Goal: Task Accomplishment & Management: Complete application form

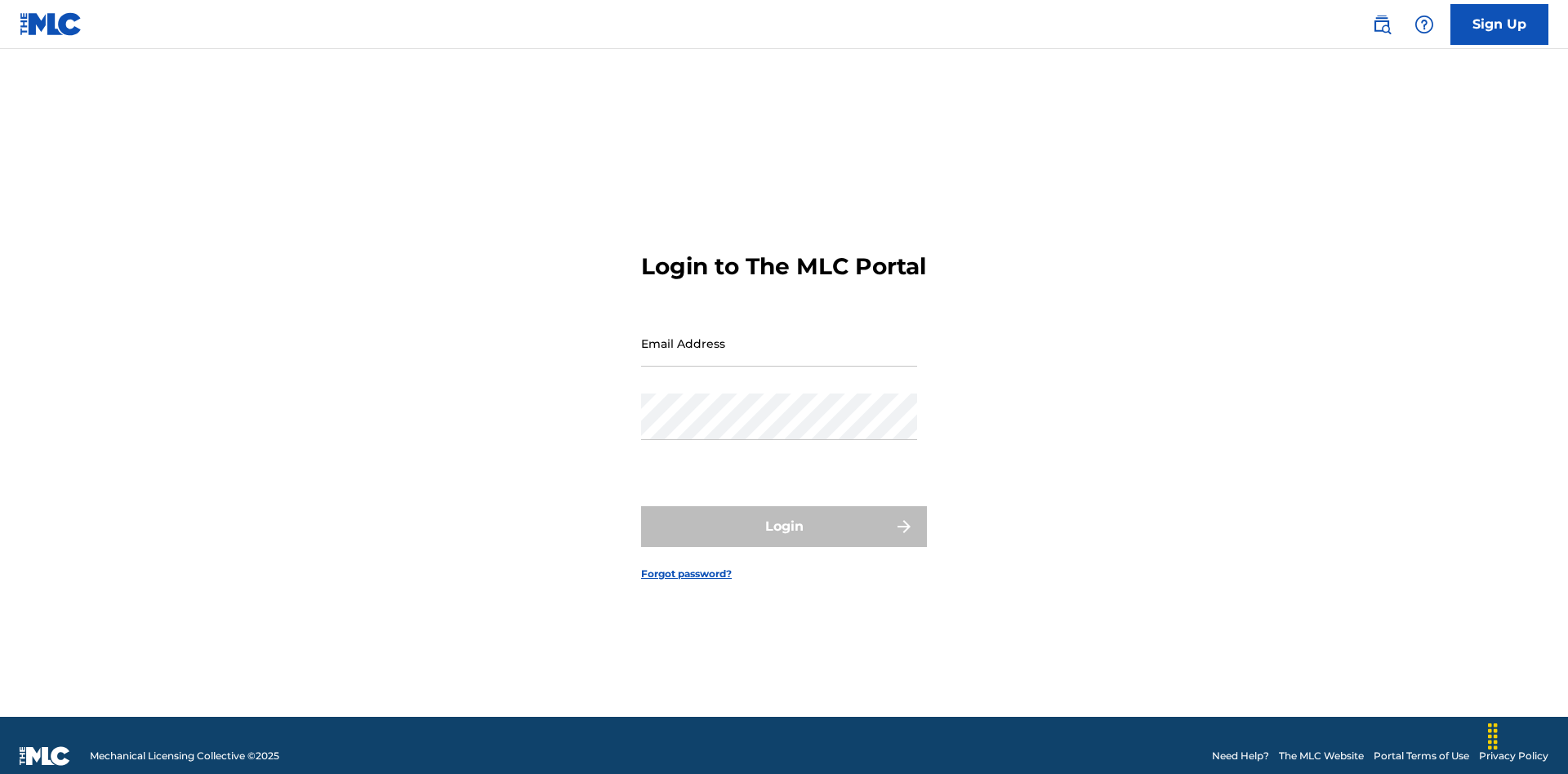
scroll to position [21, 0]
click at [779, 336] on input "Email Address" at bounding box center [779, 343] width 276 height 46
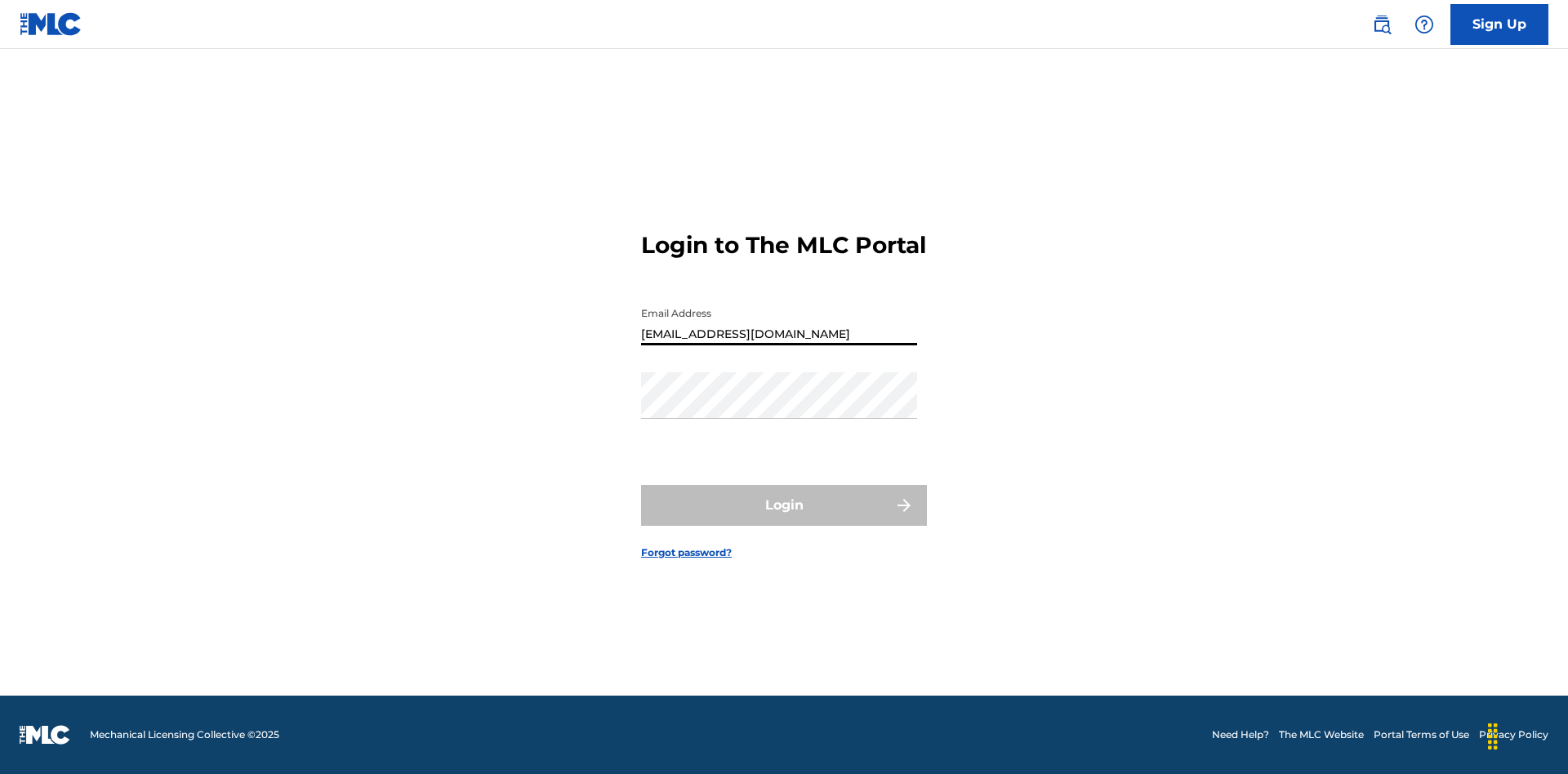
type input "[EMAIL_ADDRESS][DOMAIN_NAME]"
click at [784, 520] on button "Login" at bounding box center [784, 505] width 285 height 41
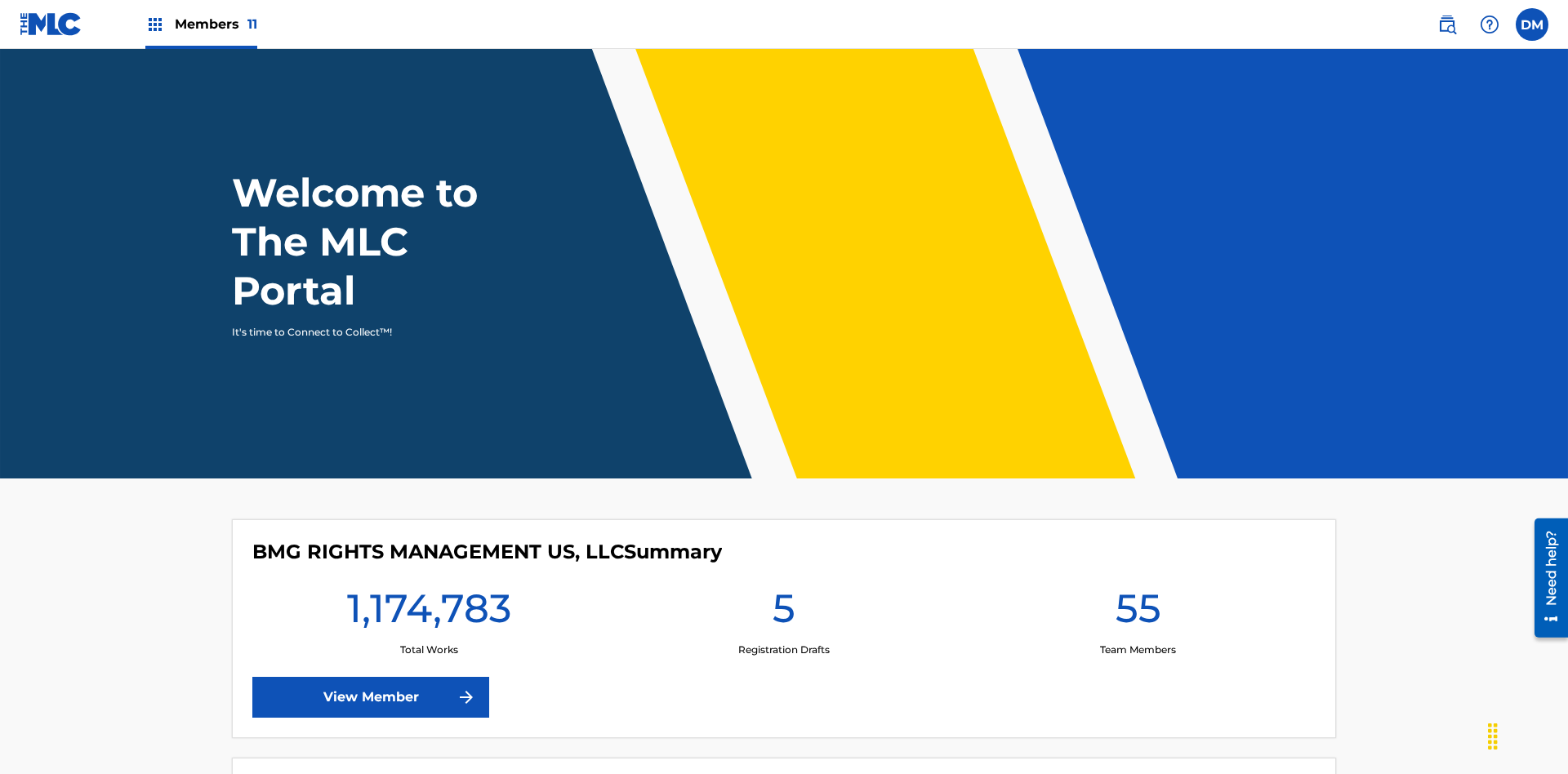
click at [201, 23] on span "Members 11" at bounding box center [216, 23] width 82 height 18
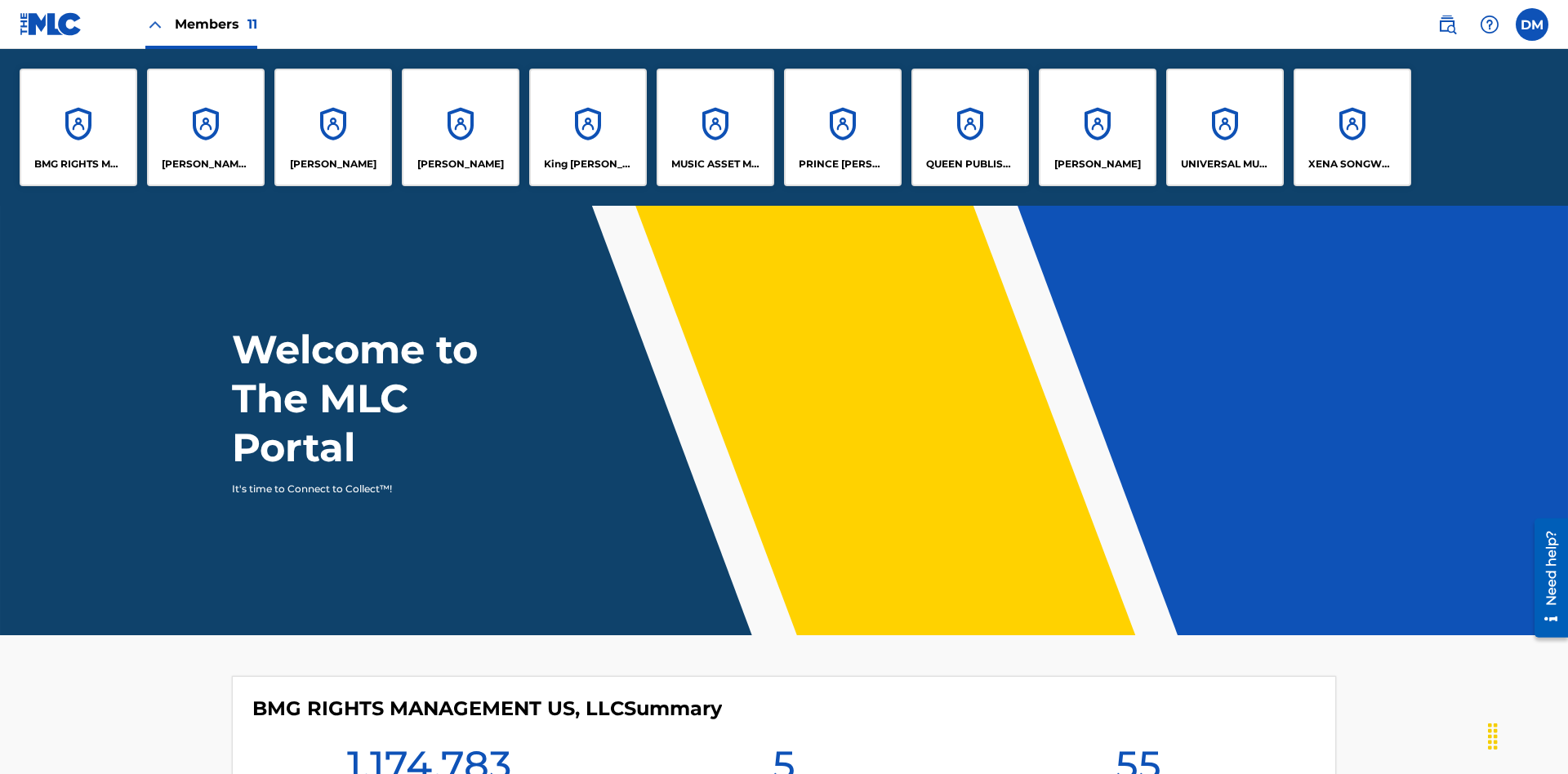
click at [1224, 164] on p "UNIVERSAL MUSIC PUB GROUP" at bounding box center [1225, 164] width 89 height 15
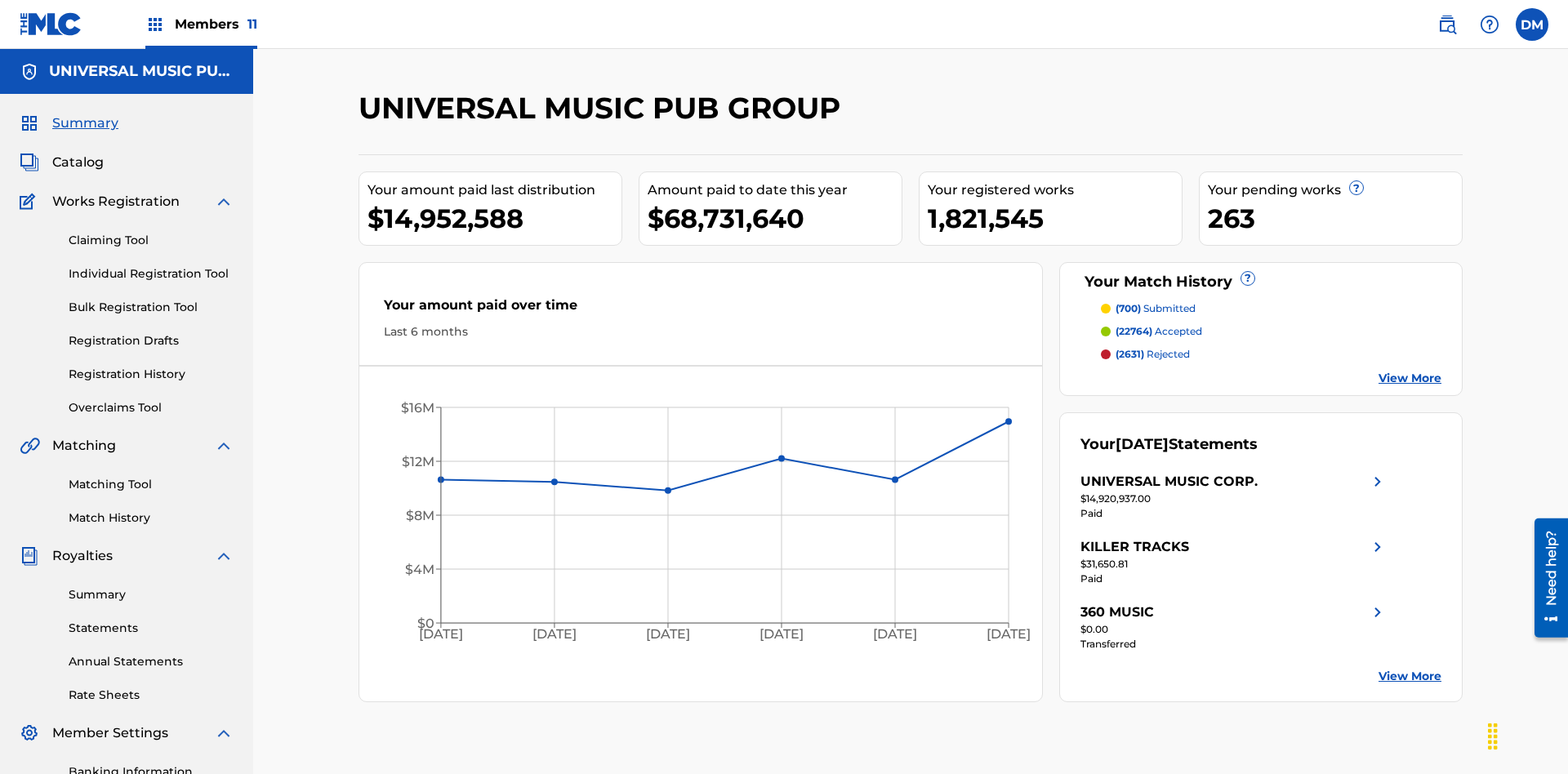
click at [151, 265] on link "Individual Registration Tool" at bounding box center [151, 274] width 164 height 17
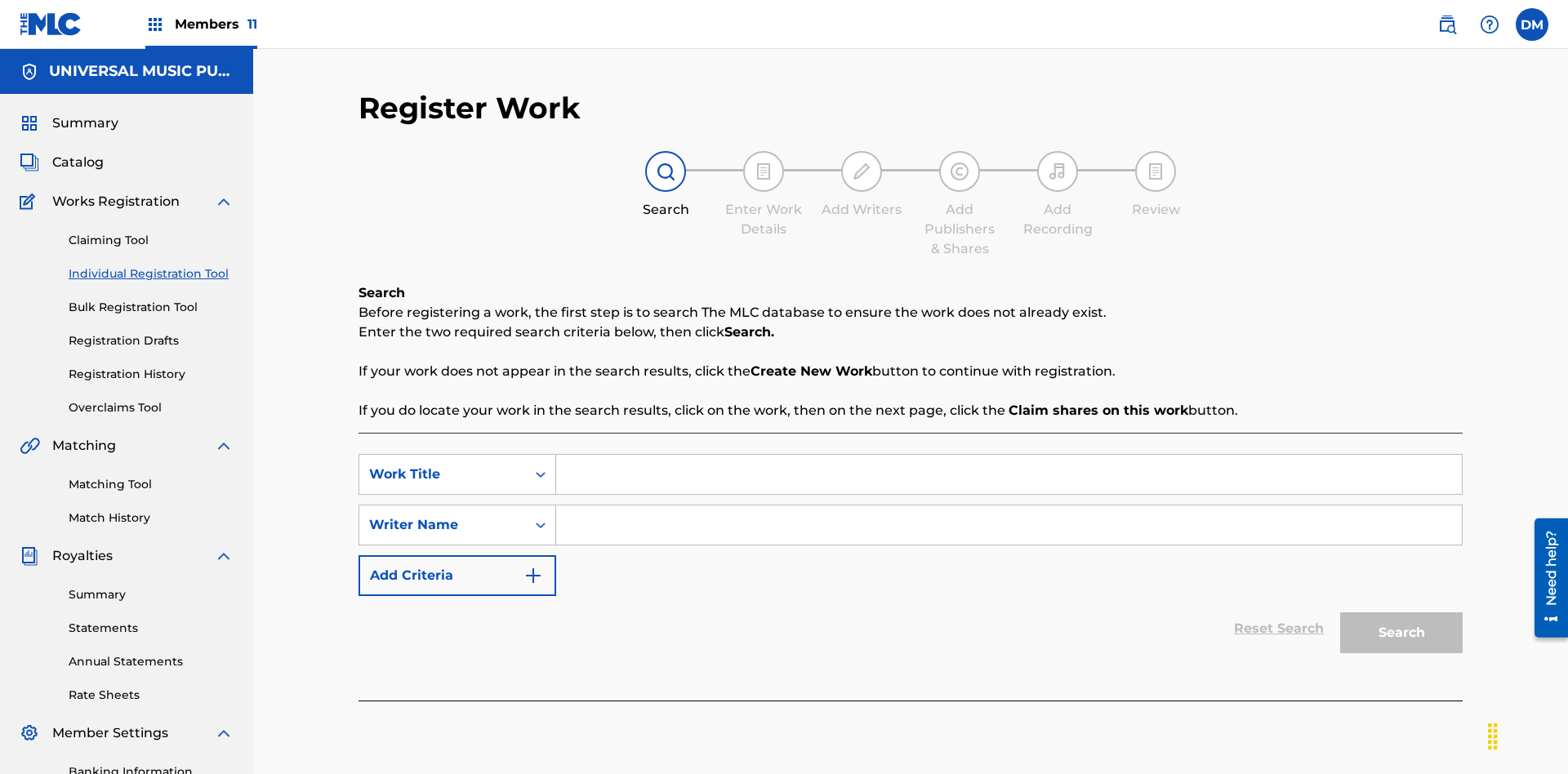
click at [1008, 455] on input "Search Form" at bounding box center [1009, 474] width 905 height 40
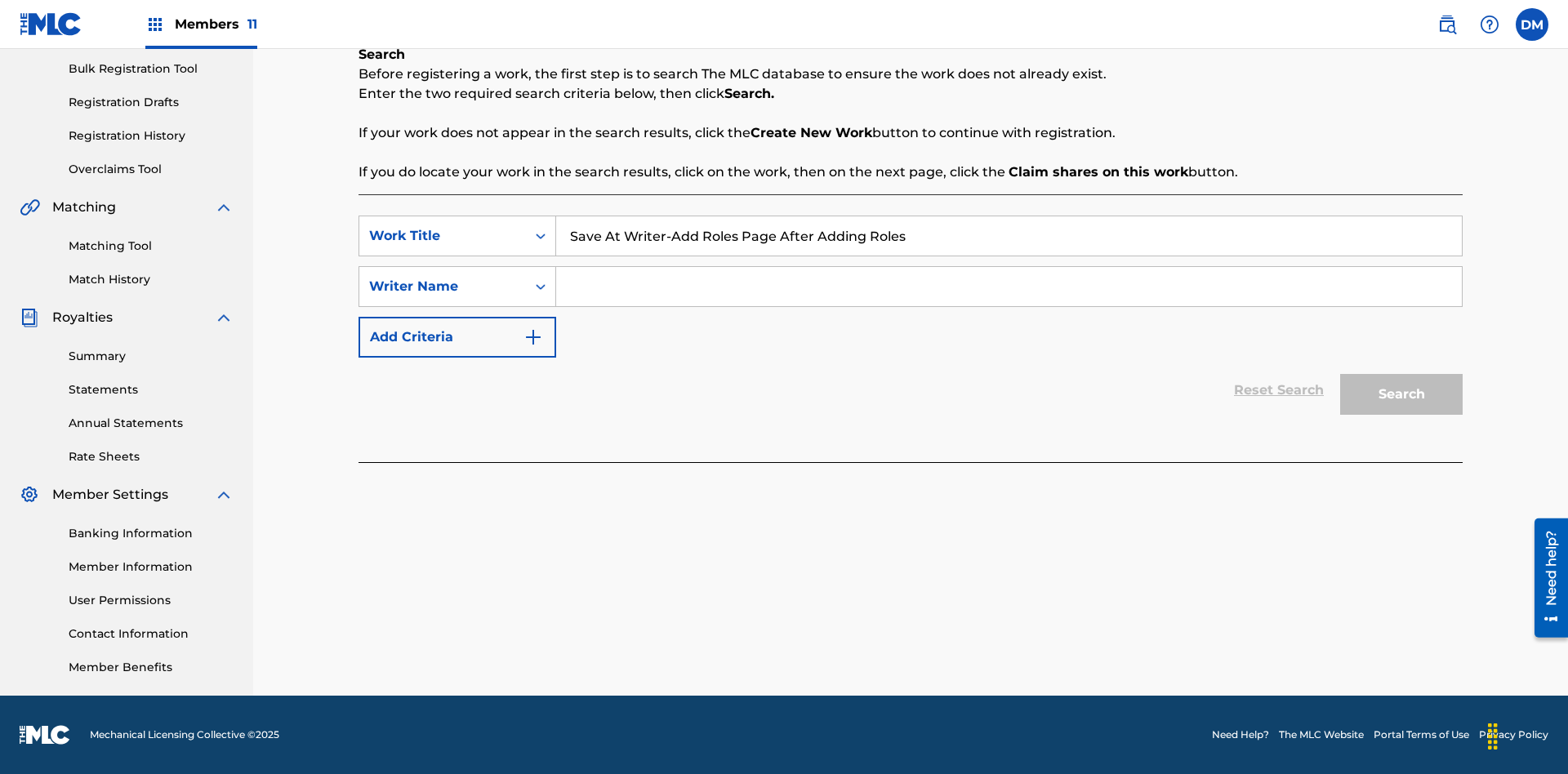
type input "Save At Writer-Add Roles Page After Adding Roles"
click at [1008, 286] on input "Search Form" at bounding box center [1009, 286] width 905 height 40
type input "QWERTYUIOP"
click at [1401, 395] on button "Search" at bounding box center [1401, 395] width 123 height 41
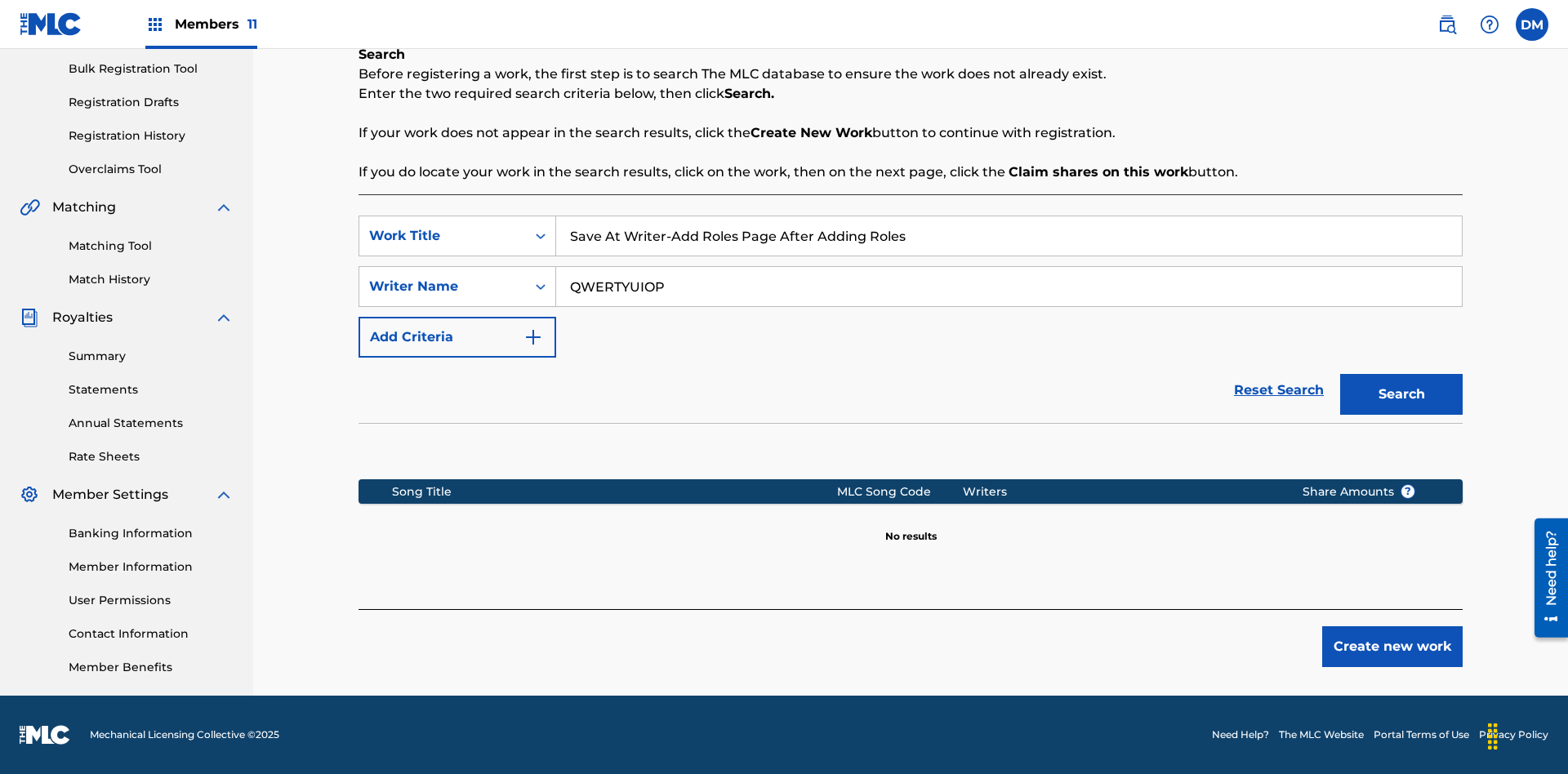
click at [1392, 646] on button "Create new work" at bounding box center [1391, 646] width 140 height 41
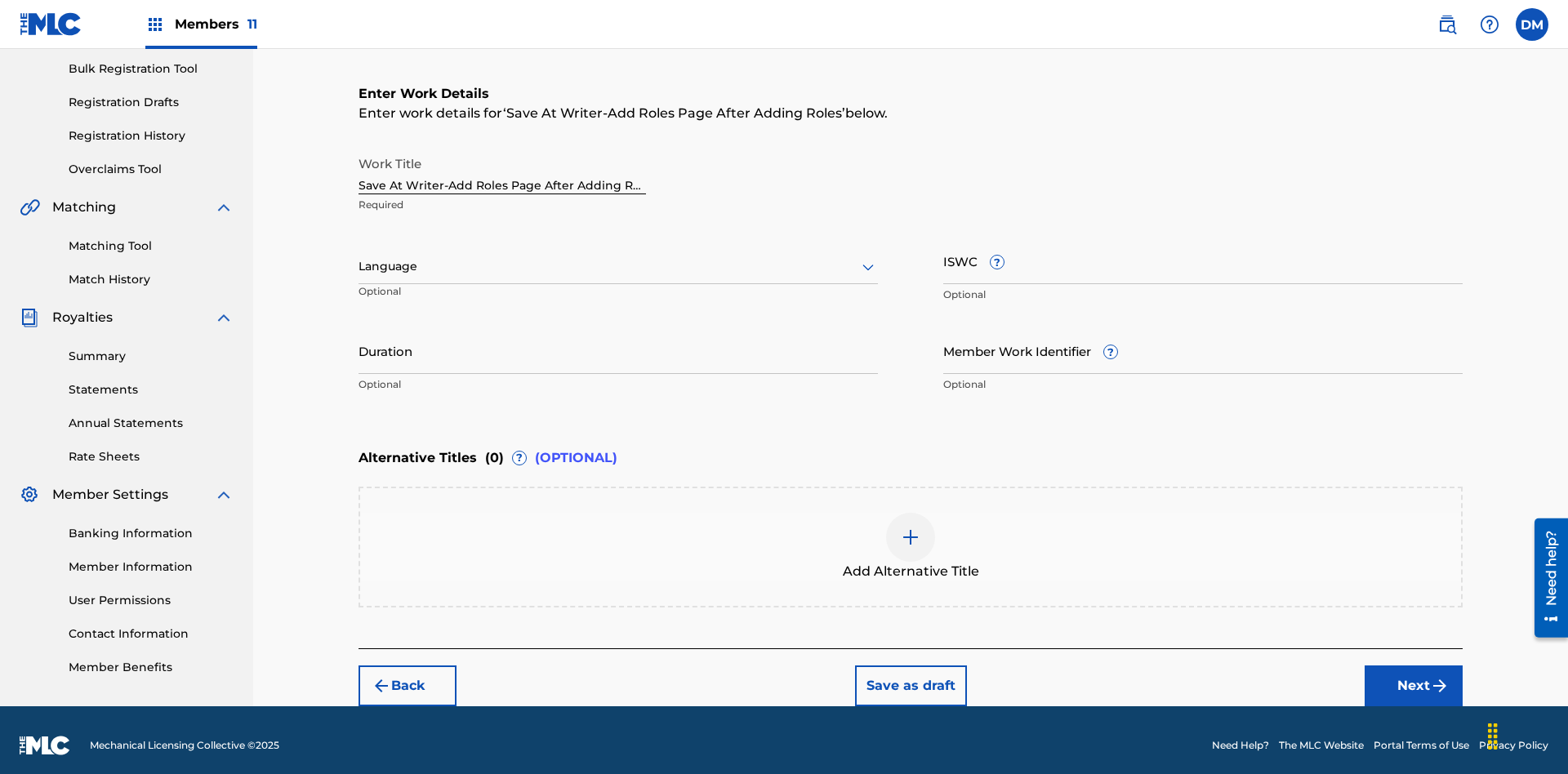
click at [618, 340] on input "Duration" at bounding box center [618, 350] width 519 height 46
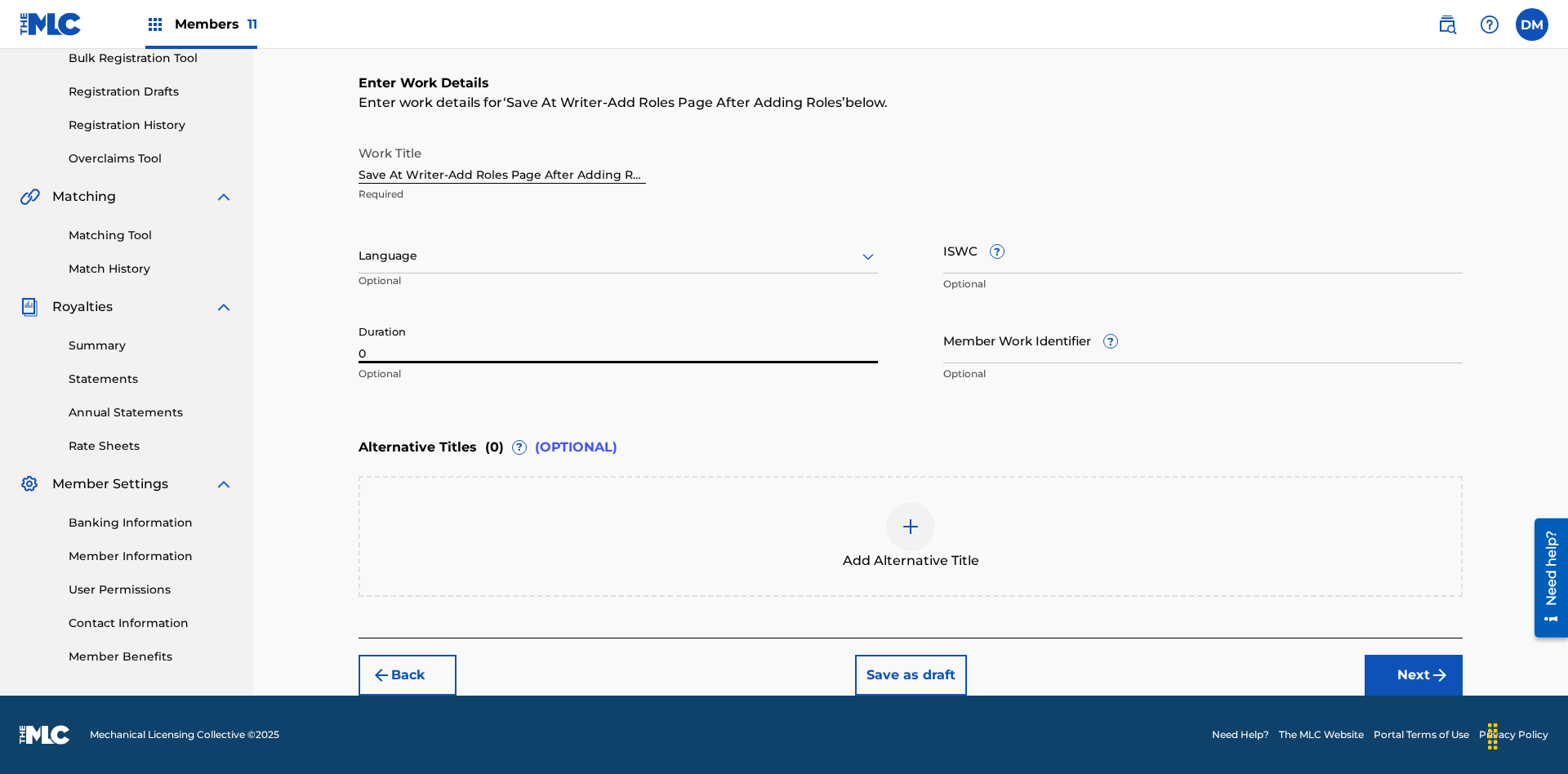
click at [618, 340] on input "0" at bounding box center [618, 340] width 519 height 46
type input "00:00"
click at [868, 256] on icon at bounding box center [868, 256] width 19 height 19
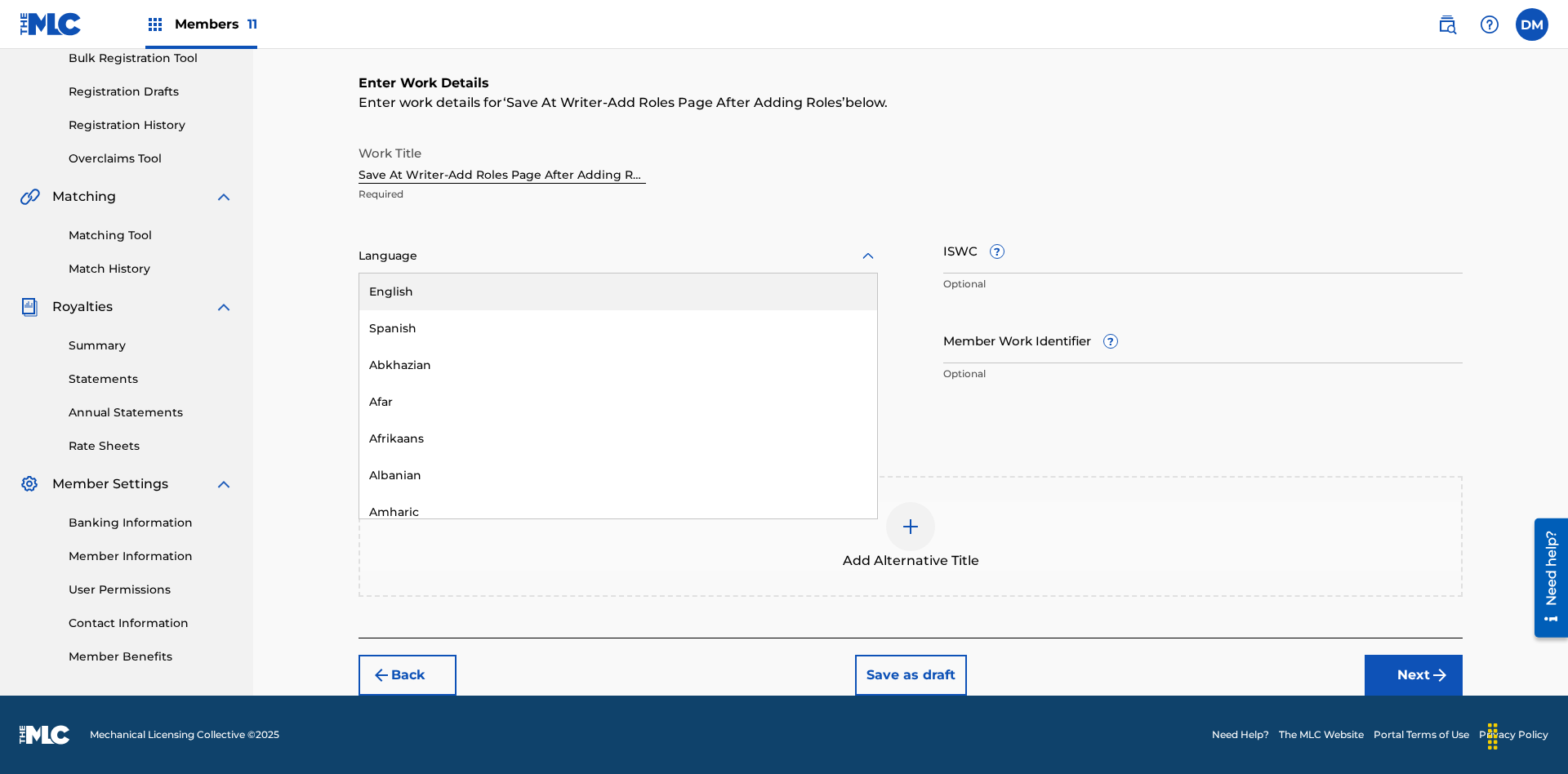
click at [618, 402] on div "Afar" at bounding box center [617, 402] width 518 height 37
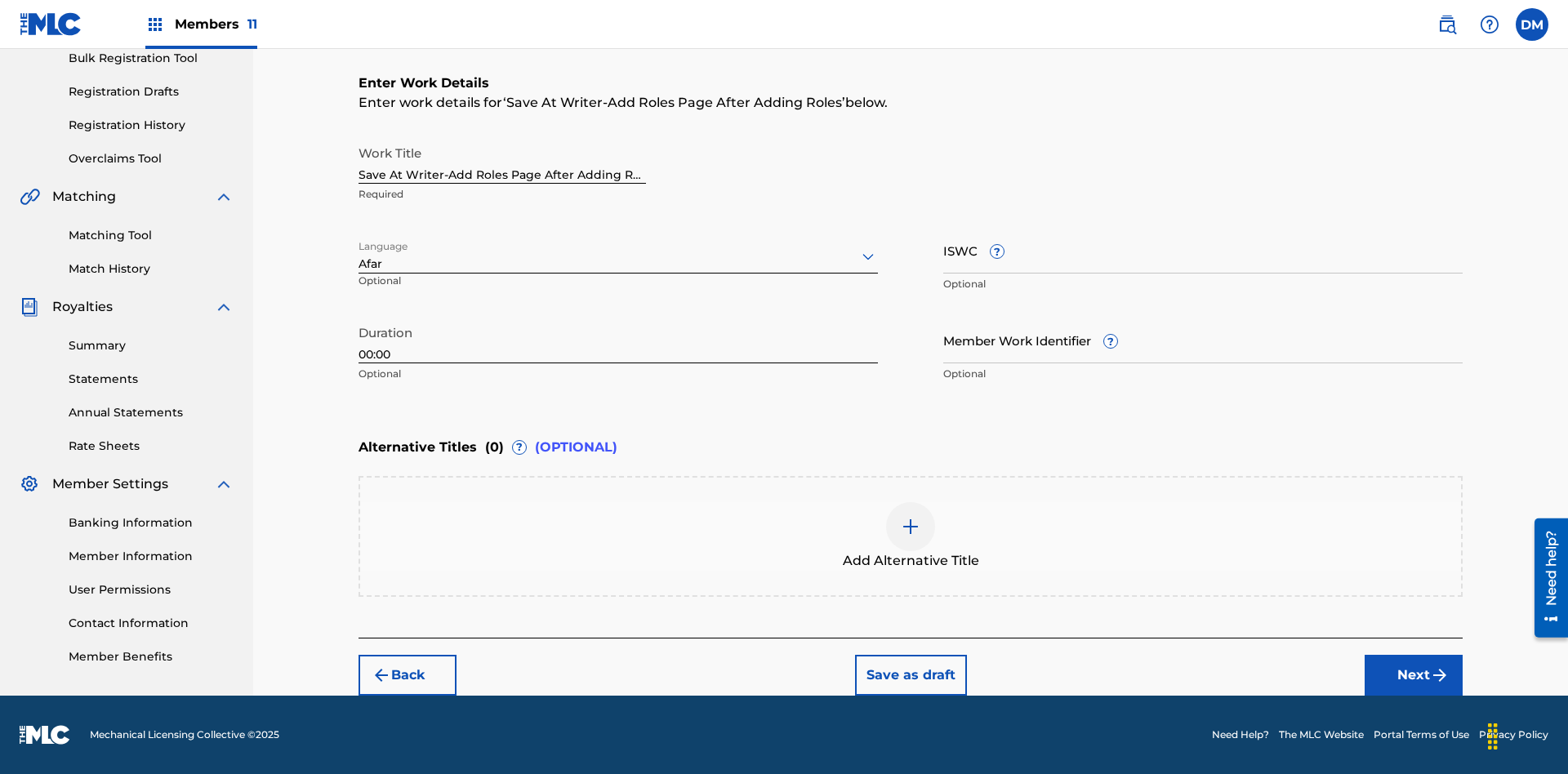
click at [1202, 340] on input "Member Work Identifier ?" at bounding box center [1202, 340] width 519 height 46
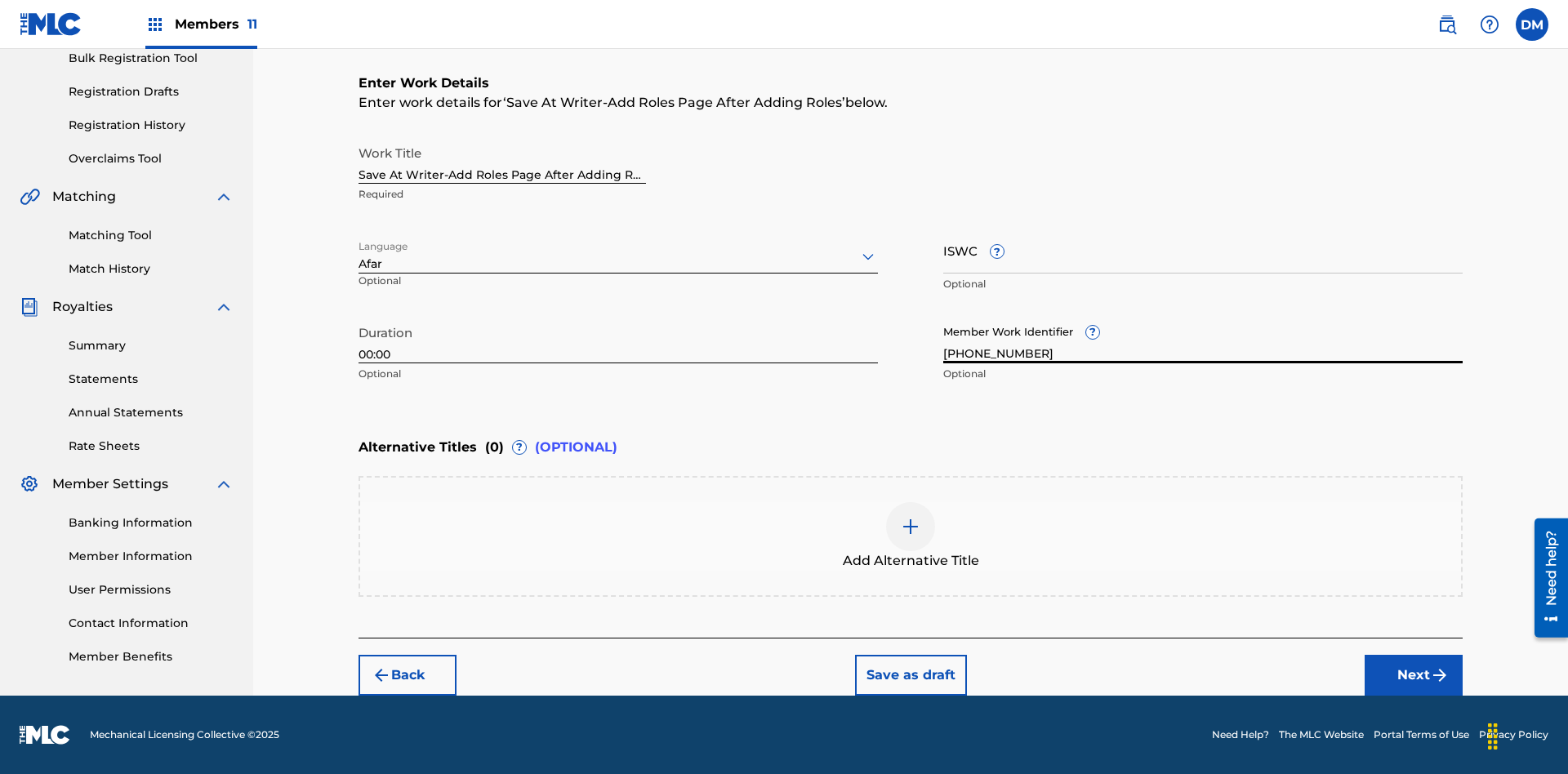
type input "[PHONE_NUMBER]"
click at [1202, 250] on input "ISWC ?" at bounding box center [1202, 251] width 519 height 46
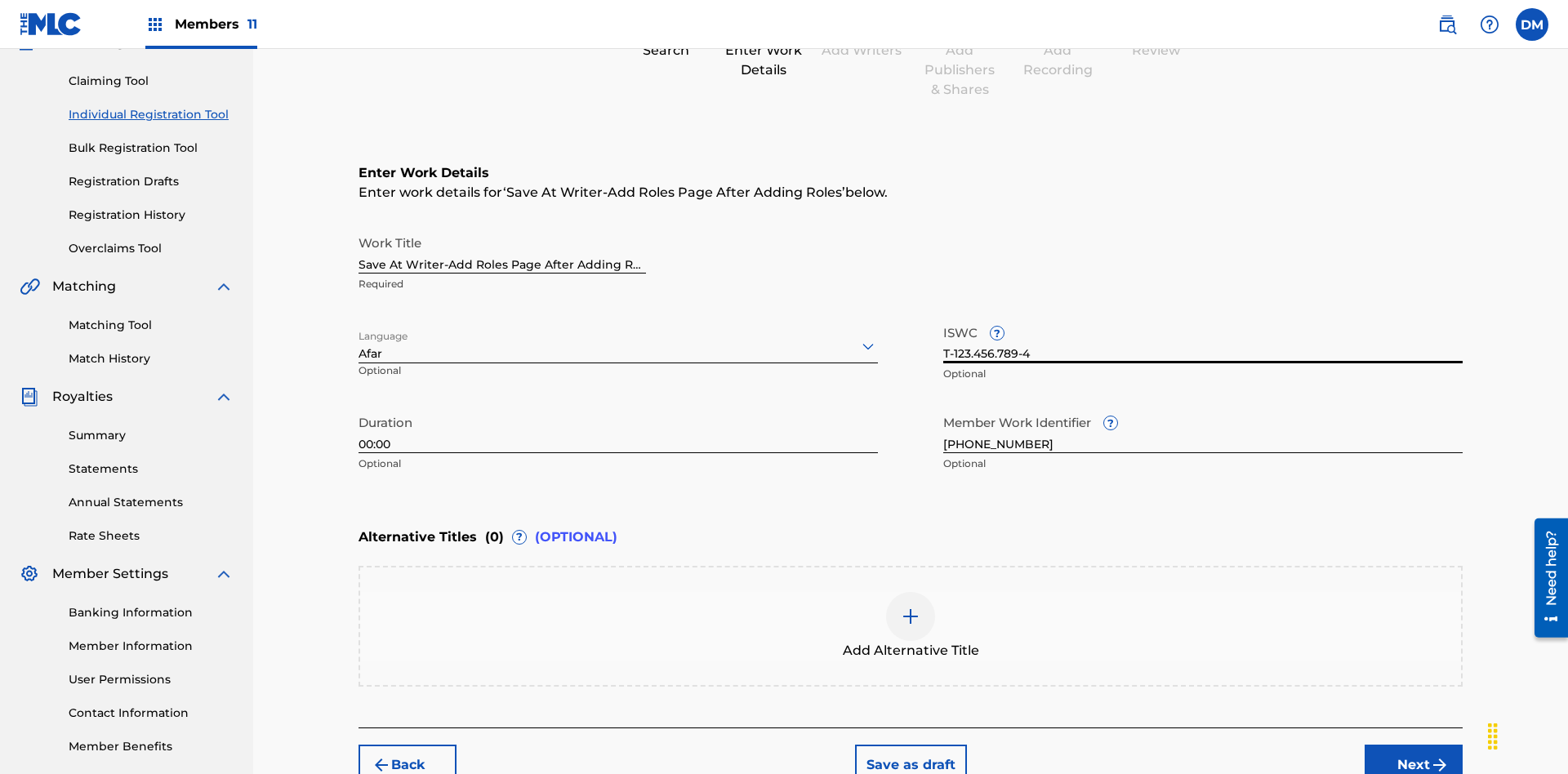
type input "T-123.456.789-4"
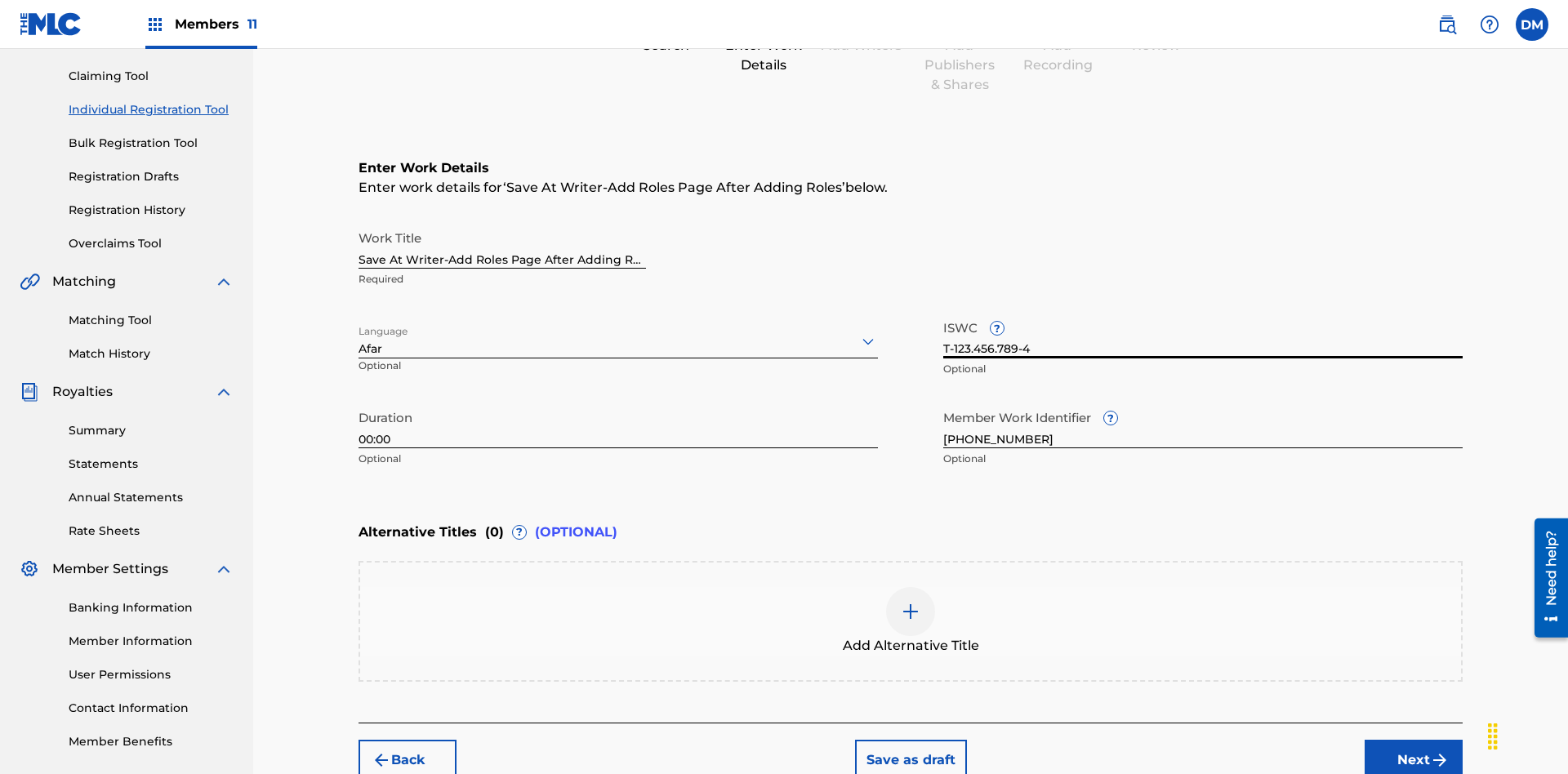
click at [910, 602] on img at bounding box center [910, 611] width 19 height 19
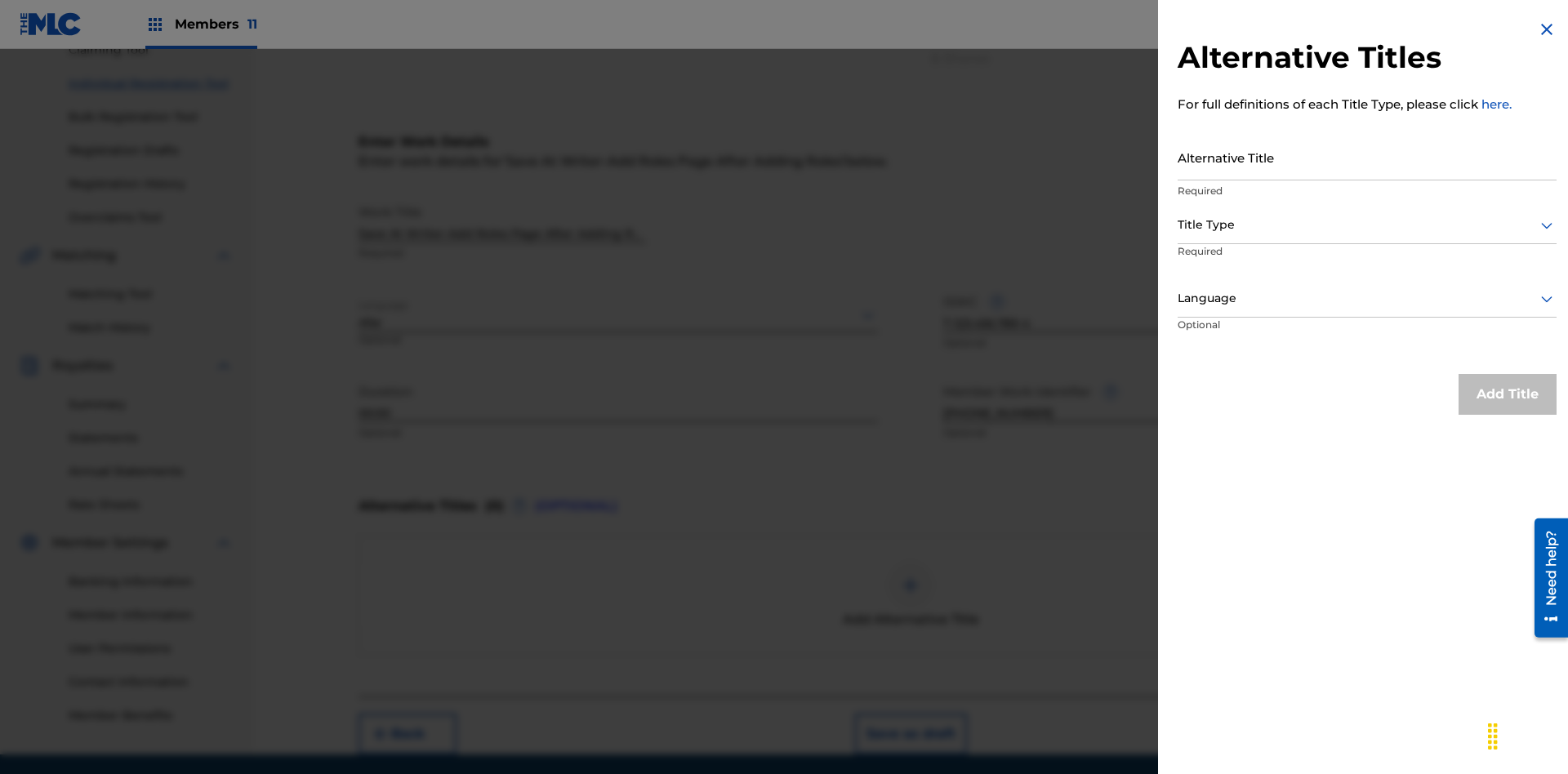
click at [1367, 157] on input "Alternative Title" at bounding box center [1367, 157] width 379 height 46
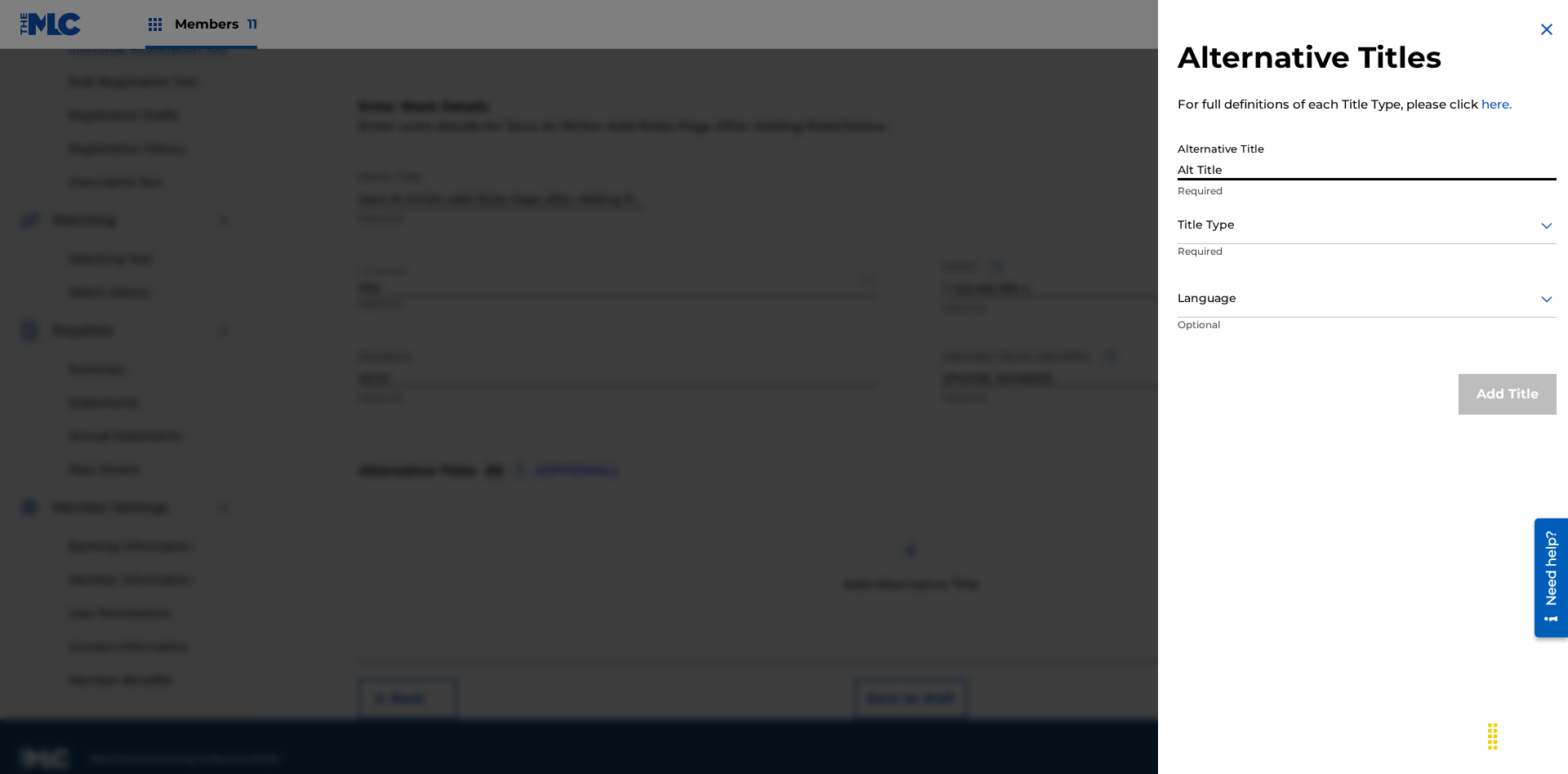
type input "Alt Title"
click at [1367, 224] on div at bounding box center [1367, 224] width 379 height 20
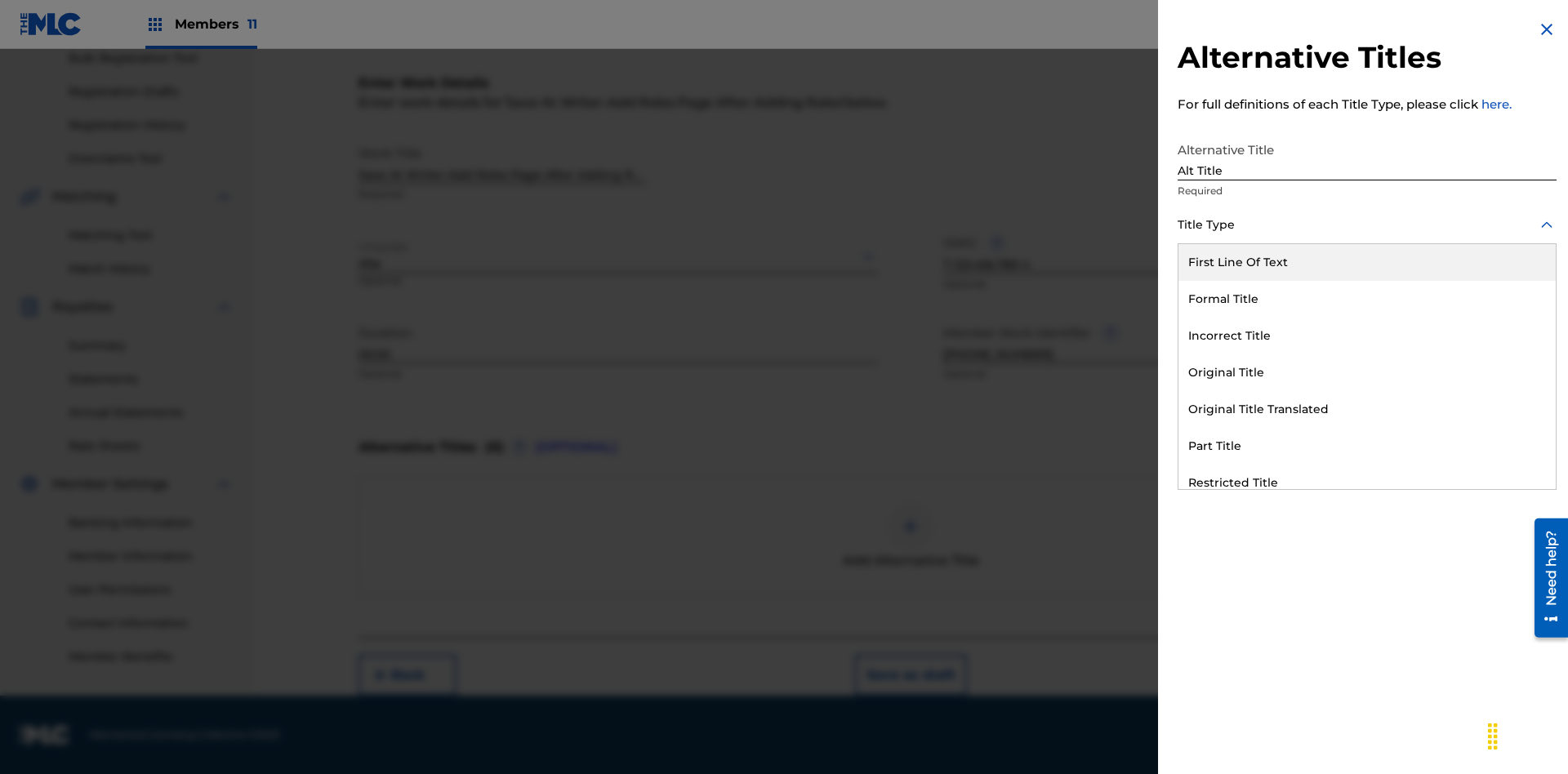
click at [1367, 372] on div "Original Title" at bounding box center [1367, 372] width 377 height 37
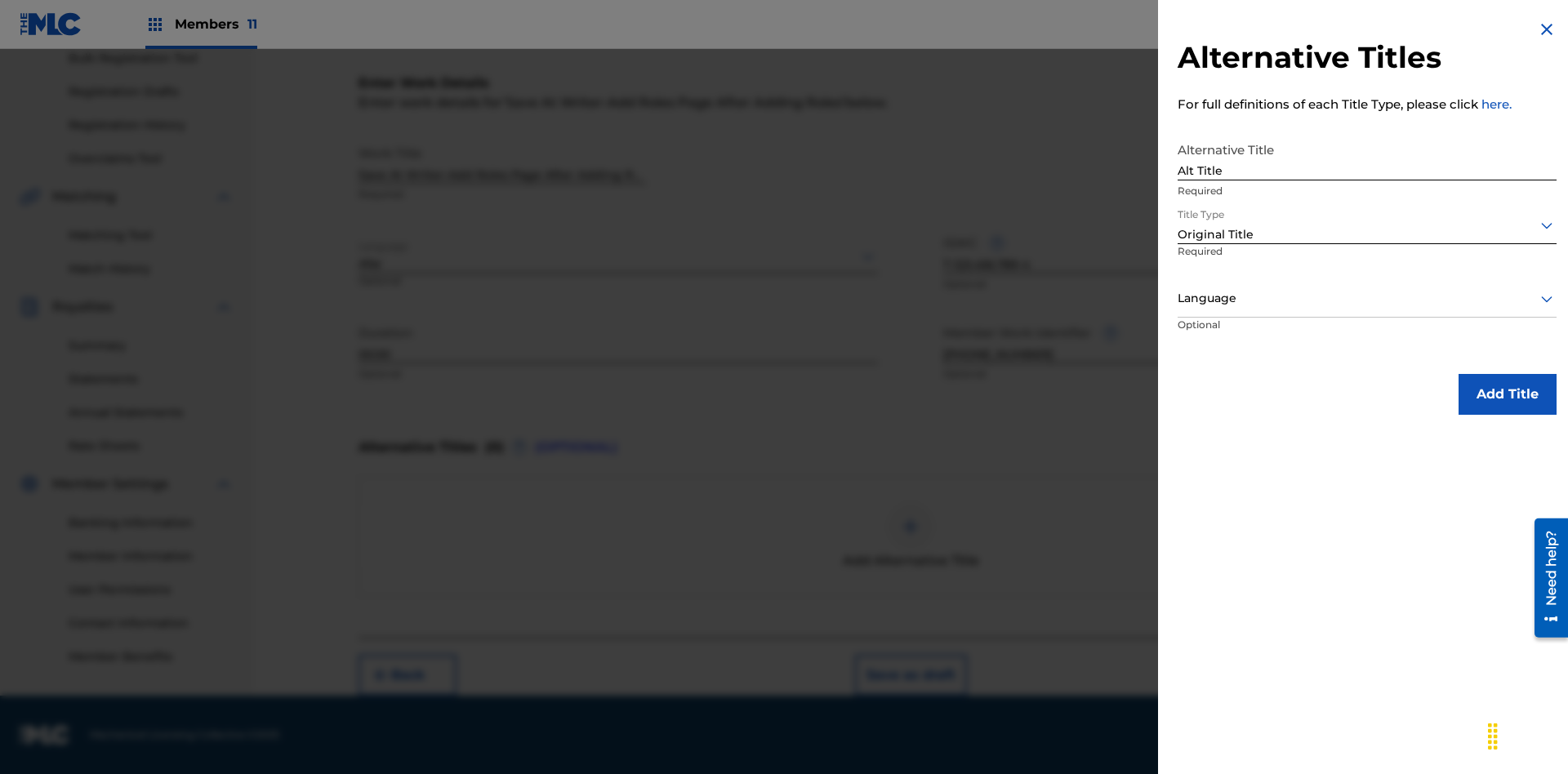
click at [1367, 298] on div at bounding box center [1367, 298] width 379 height 20
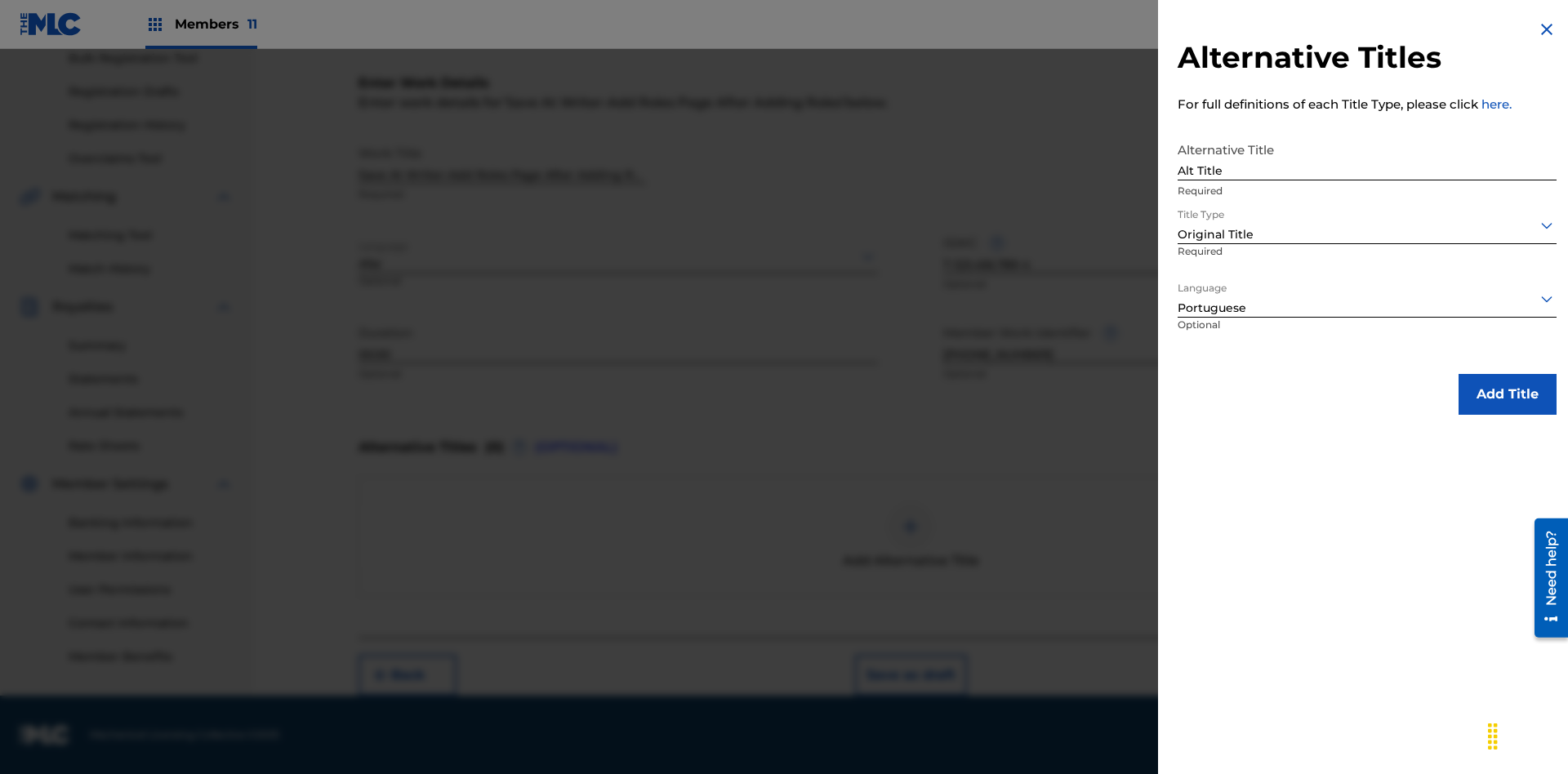
click at [1507, 394] on button "Add Title" at bounding box center [1506, 395] width 98 height 41
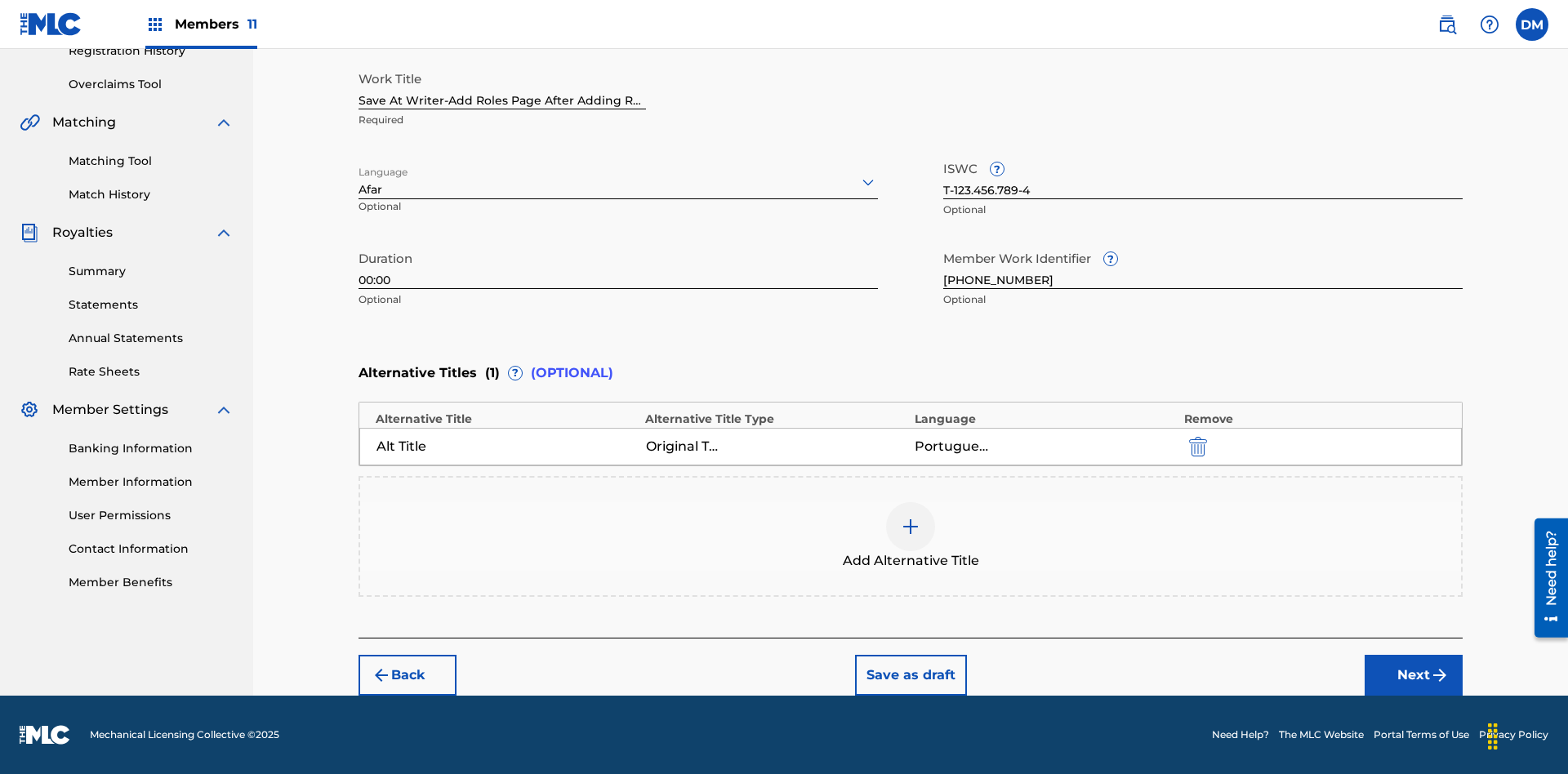
click at [1413, 675] on button "Next" at bounding box center [1412, 675] width 98 height 41
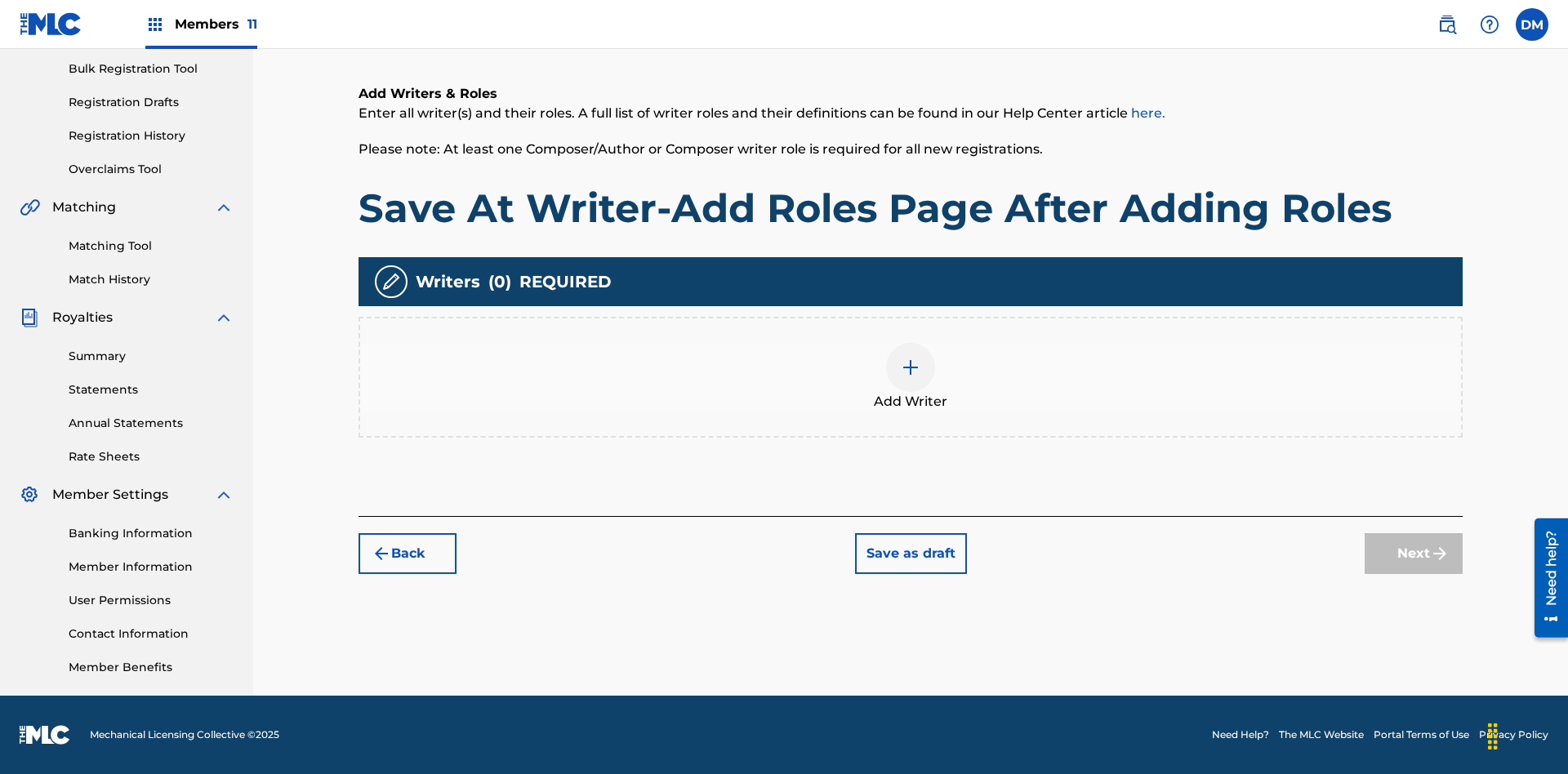
scroll to position [238, 0]
click at [910, 376] on img at bounding box center [910, 368] width 19 height 19
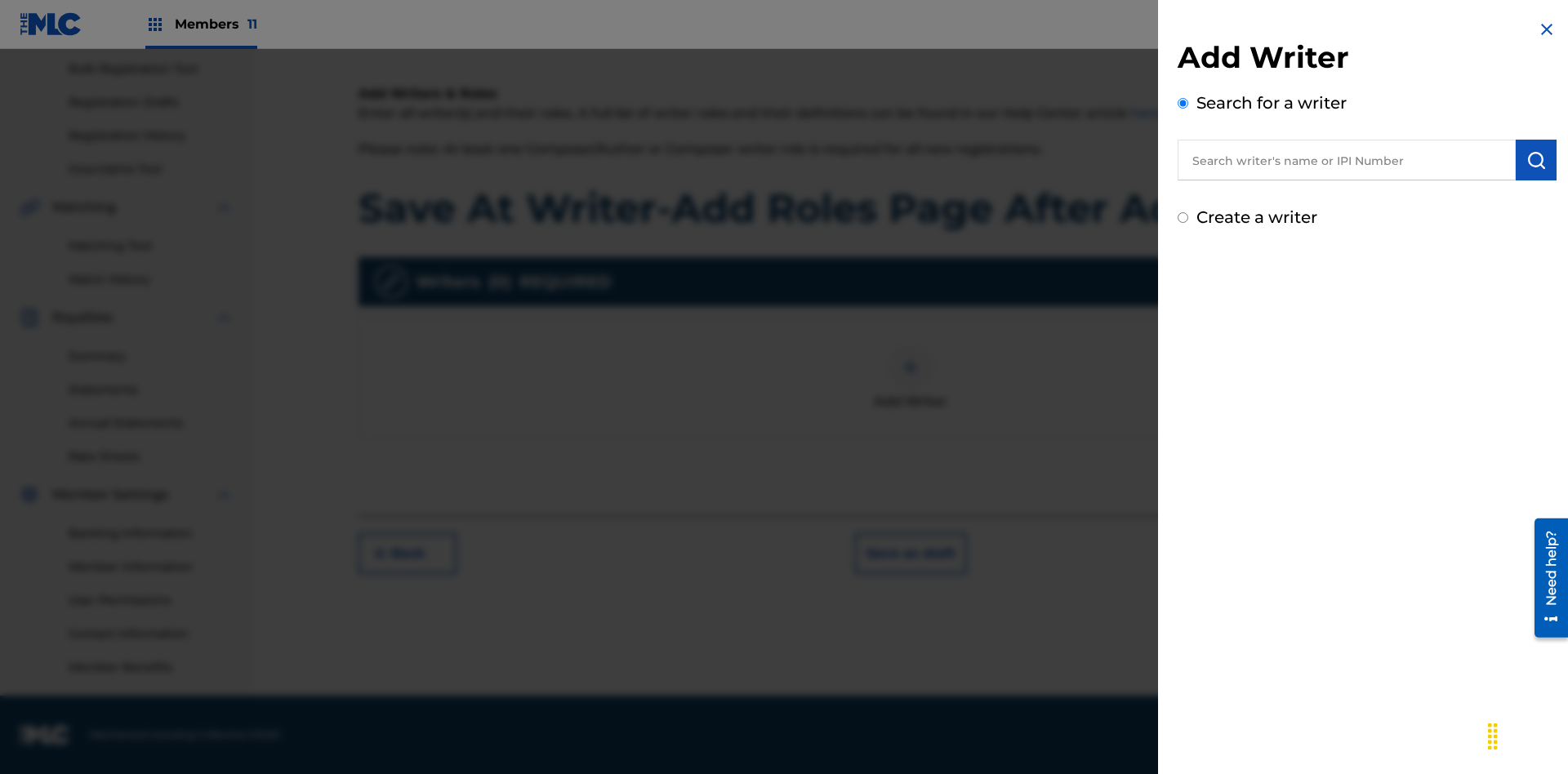
click at [1346, 160] on input "text" at bounding box center [1346, 160] width 338 height 41
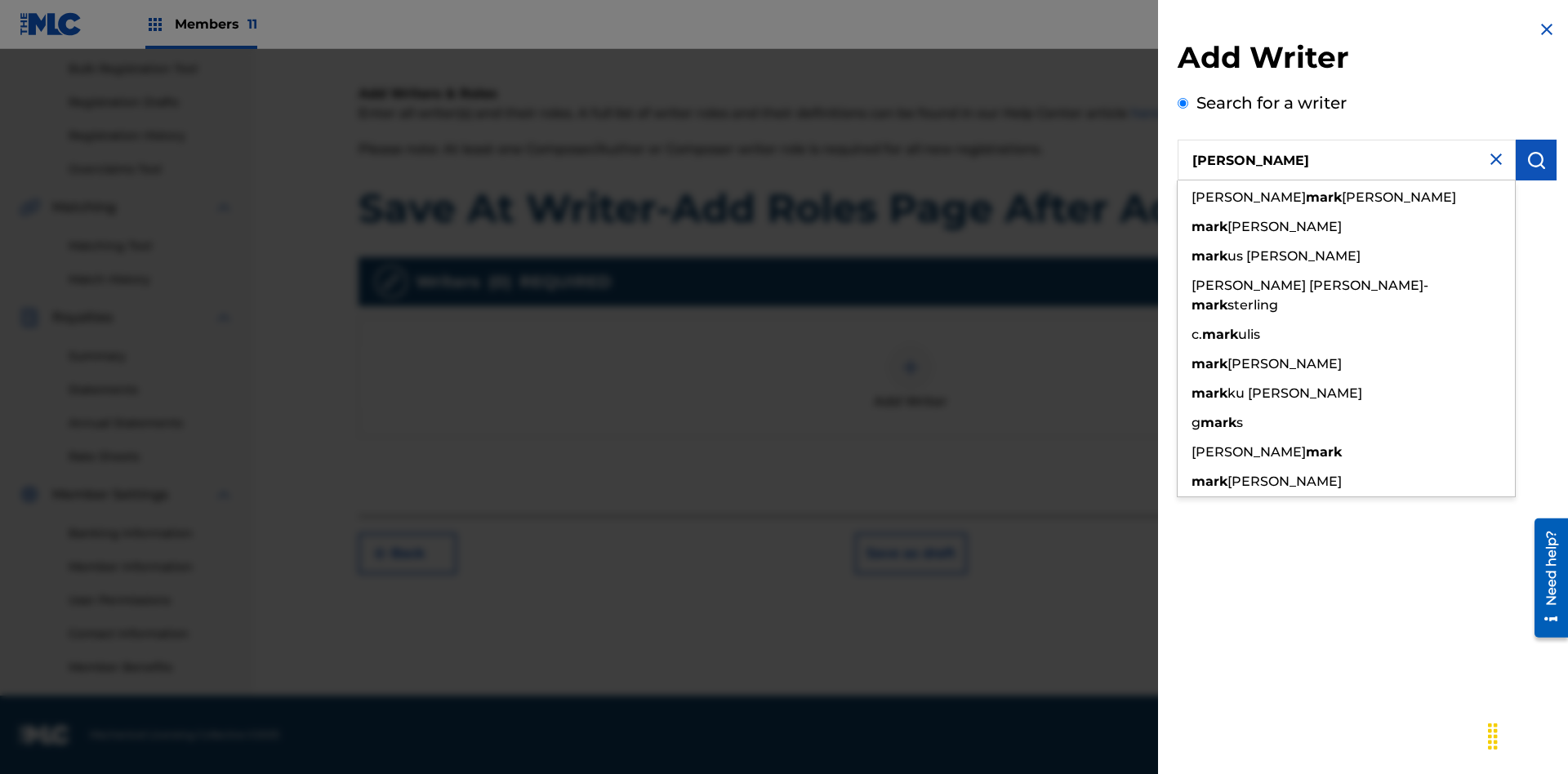
type input "[PERSON_NAME]"
click at [1536, 160] on img "submit" at bounding box center [1535, 160] width 19 height 19
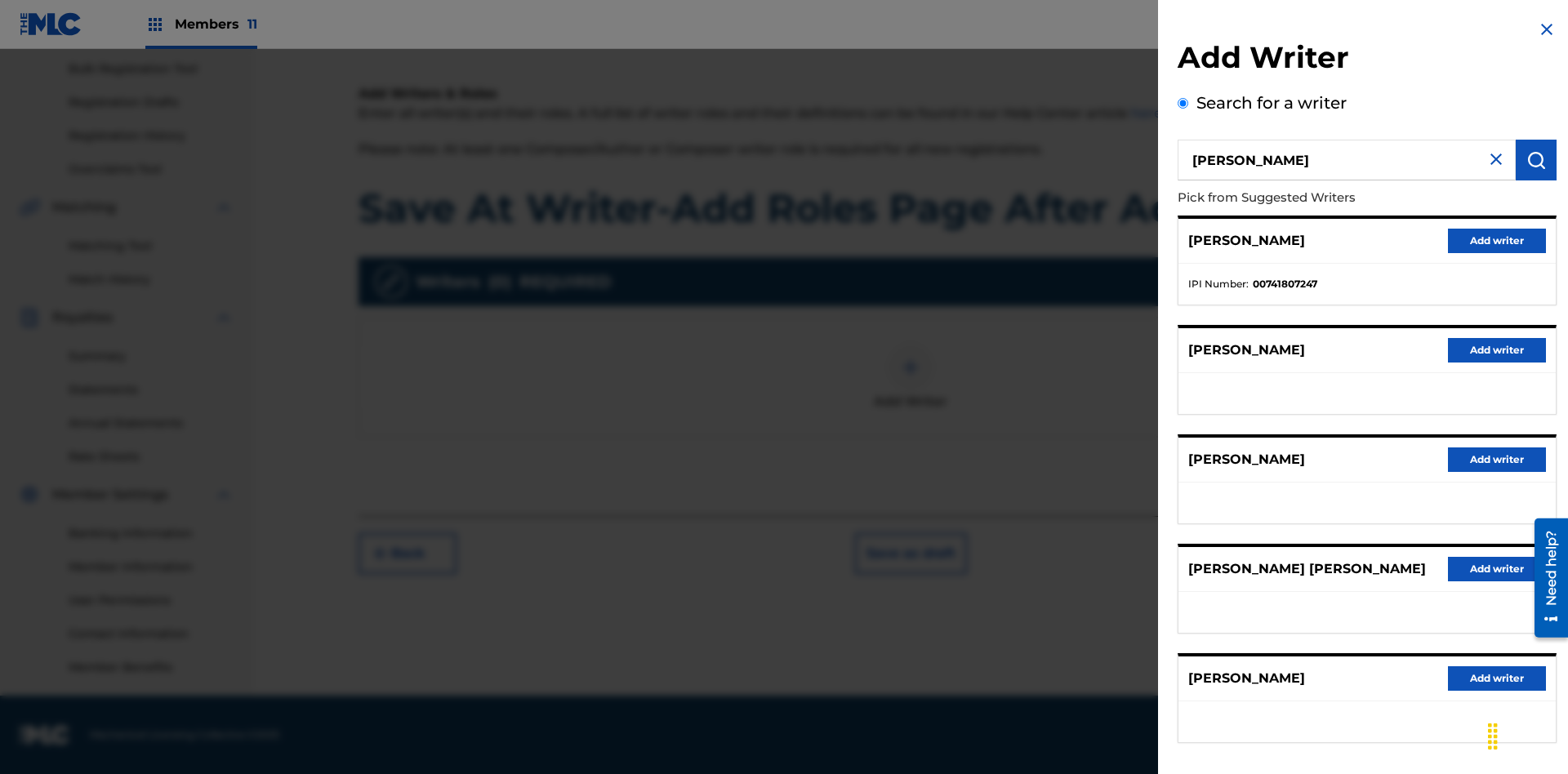
click at [1496, 240] on button "Add writer" at bounding box center [1495, 240] width 98 height 24
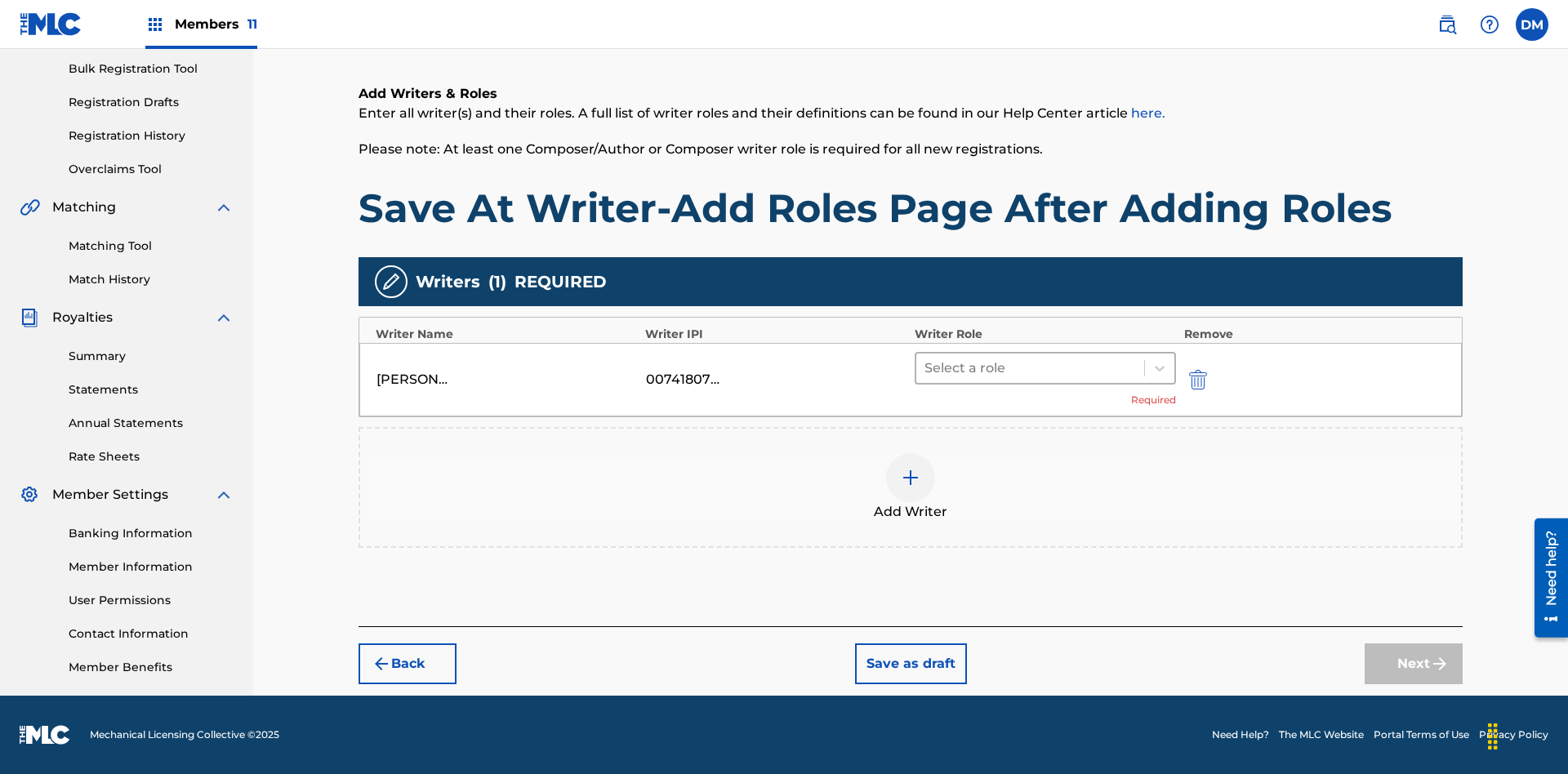
click at [926, 368] on input "text" at bounding box center [925, 369] width 3 height 19
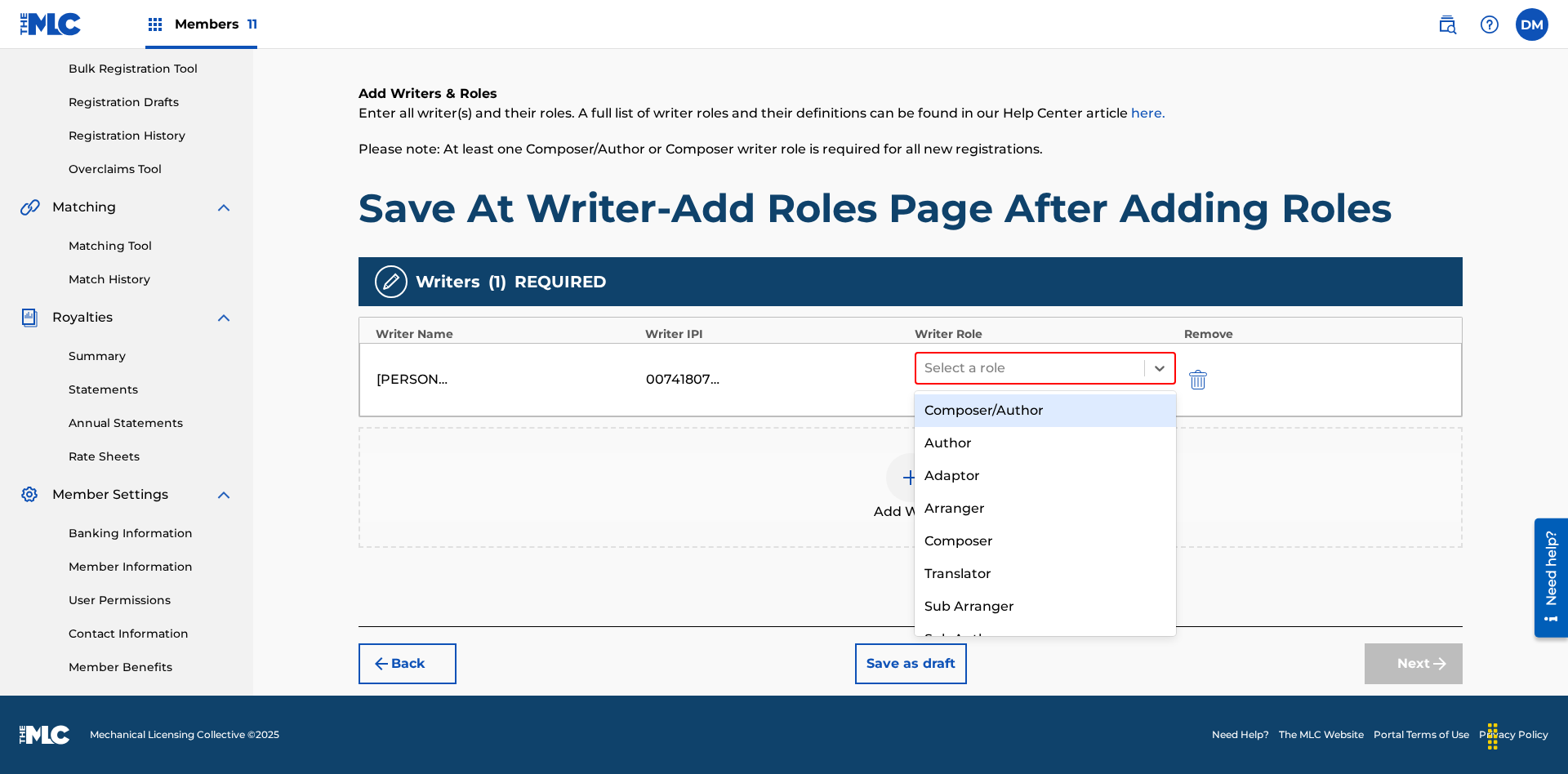
click at [1045, 541] on div "Composer" at bounding box center [1045, 542] width 261 height 33
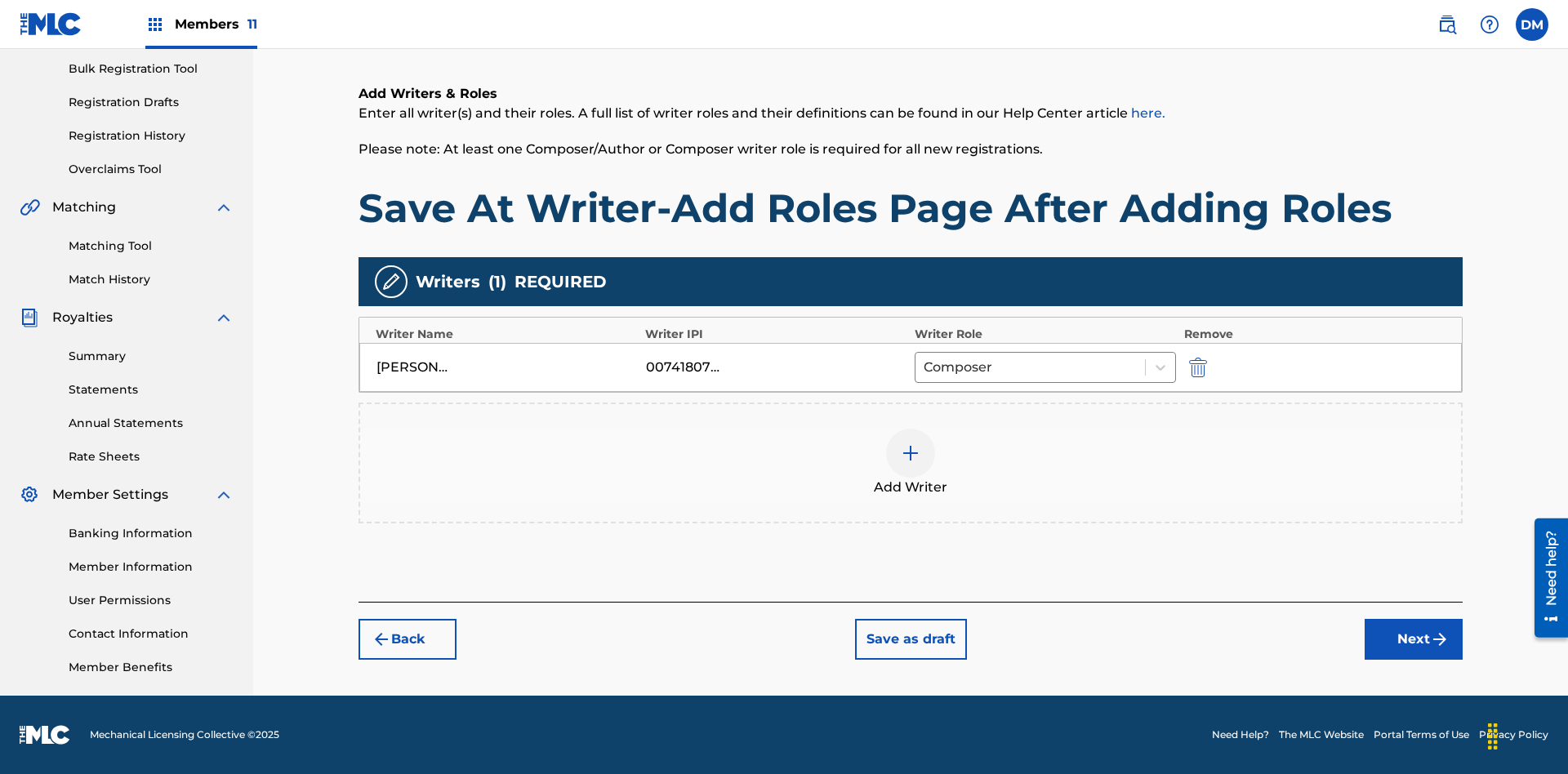
click at [909, 640] on button "Save as draft" at bounding box center [911, 640] width 112 height 41
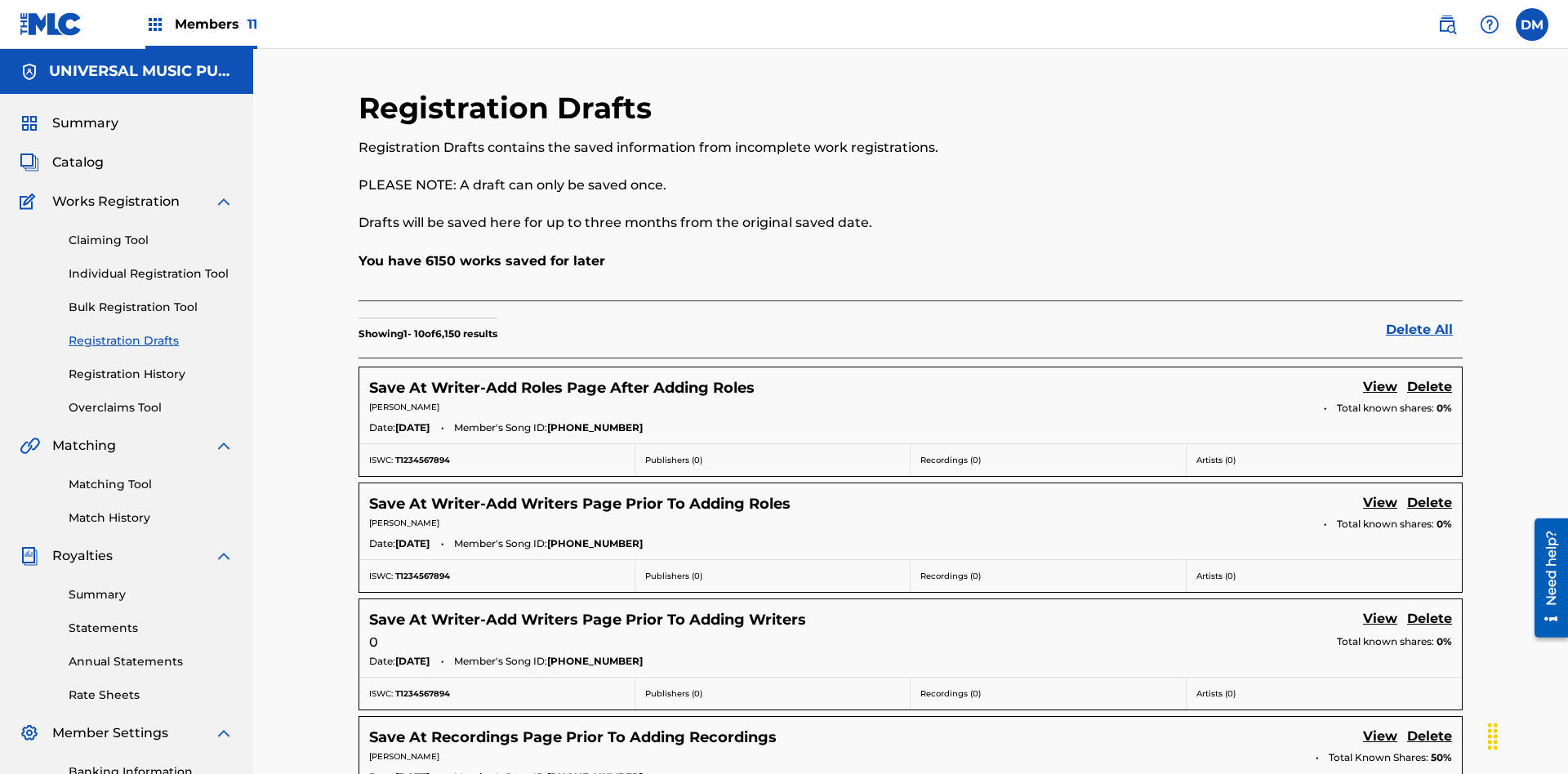
click at [1379, 377] on link "View" at bounding box center [1379, 388] width 34 height 22
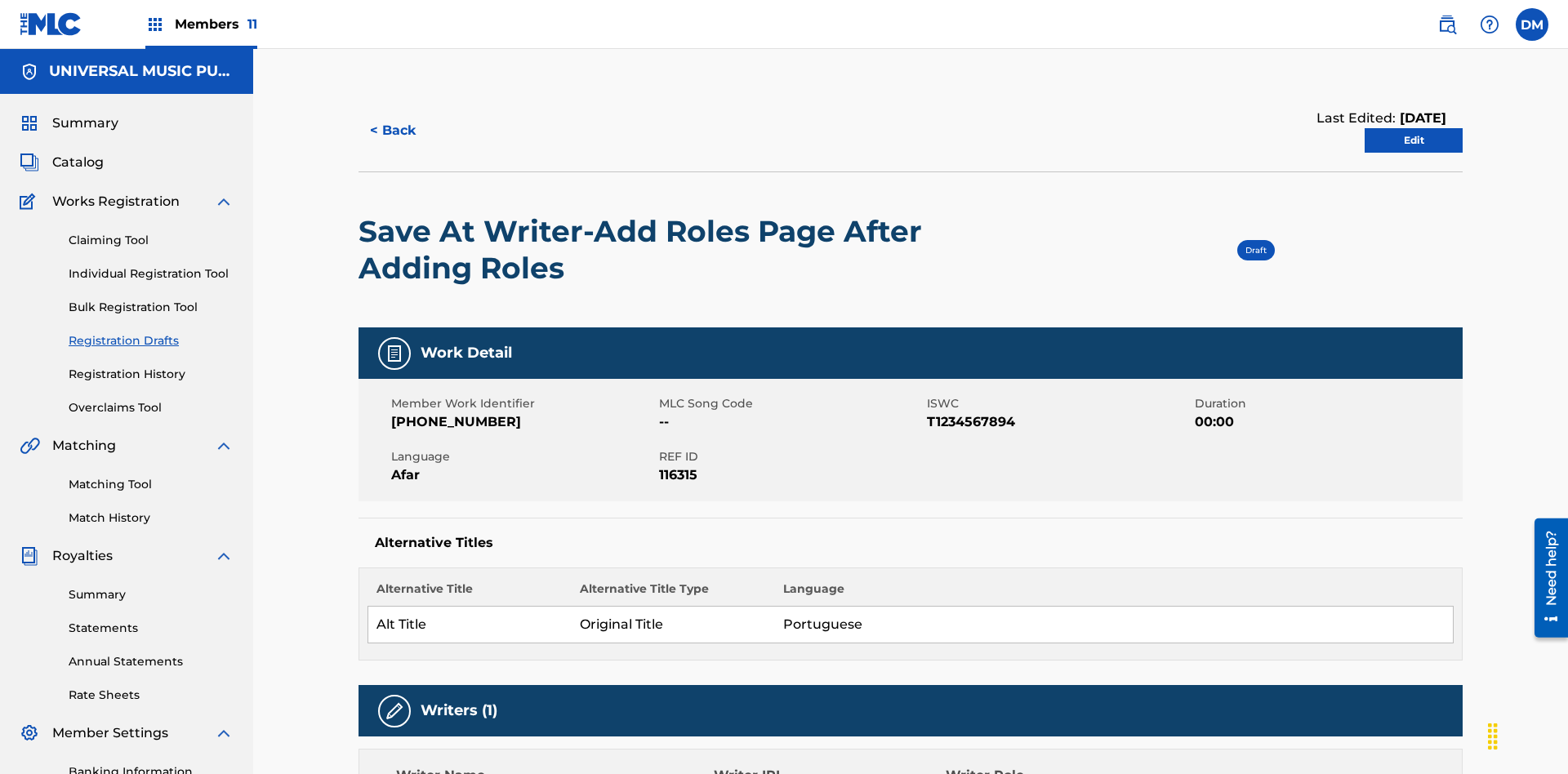
click at [1413, 129] on link "Edit" at bounding box center [1412, 140] width 98 height 24
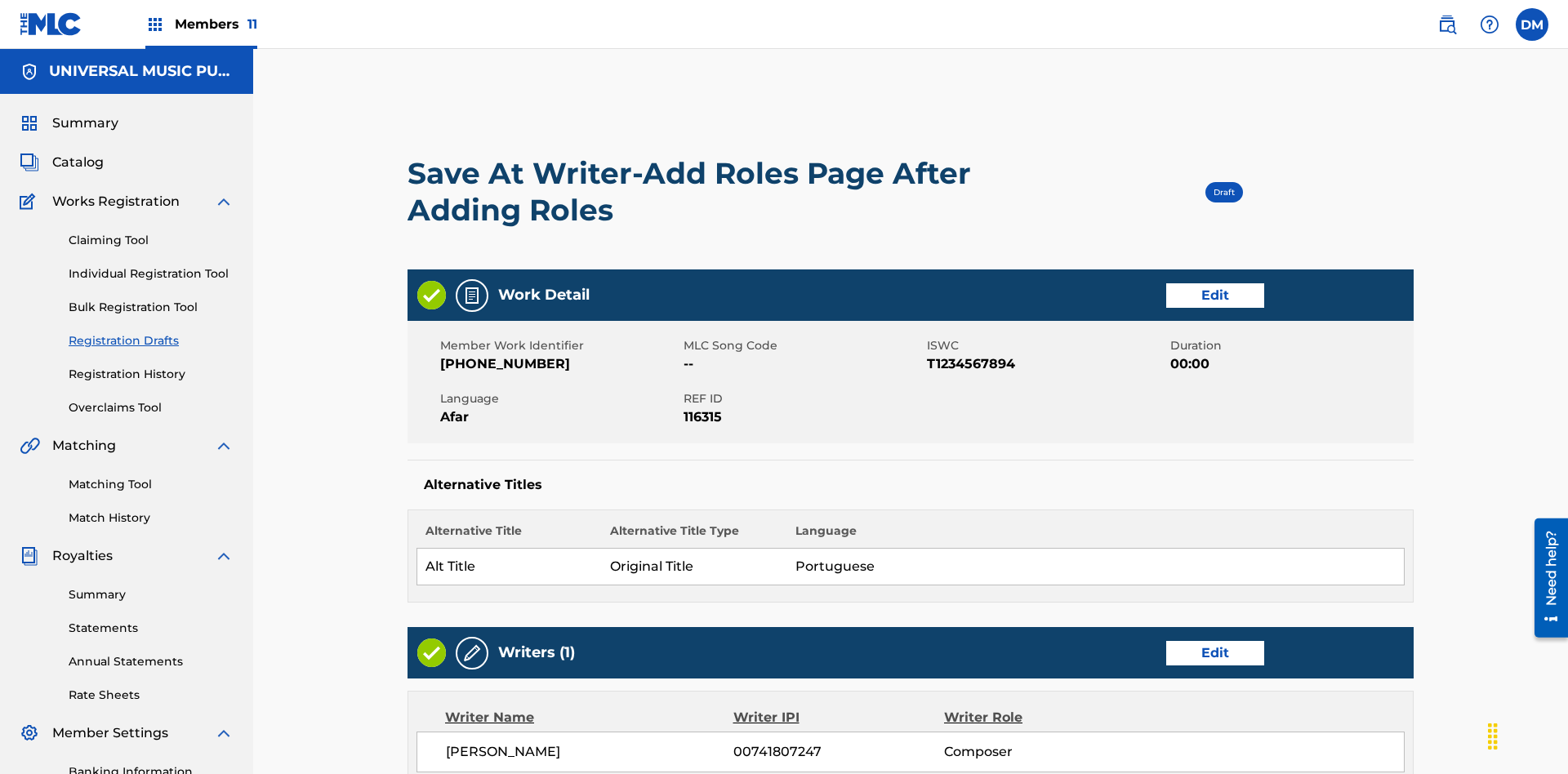
scroll to position [256, 407]
